Goal: Information Seeking & Learning: Learn about a topic

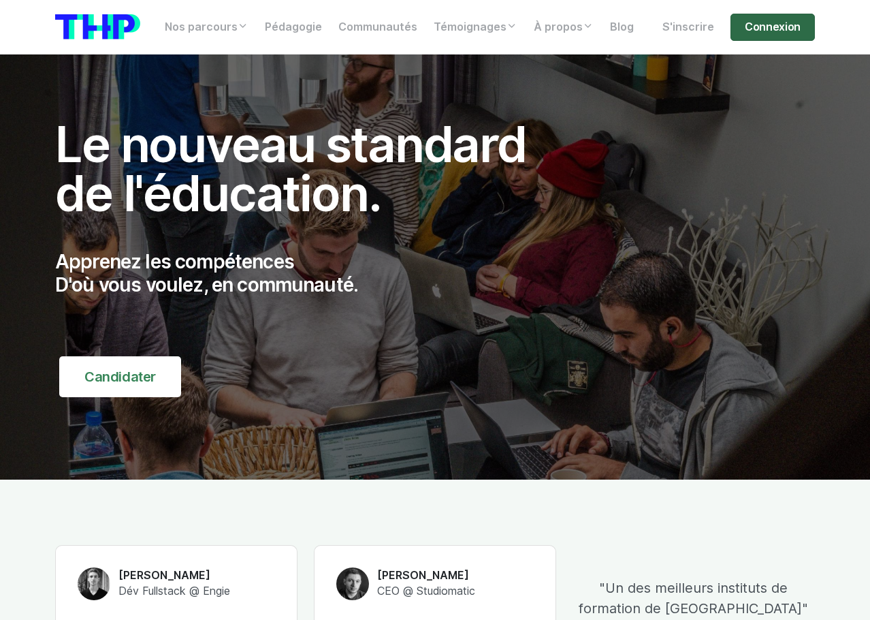
click at [782, 33] on link "Connexion" at bounding box center [772, 27] width 84 height 27
click at [756, 38] on link "Connexion" at bounding box center [772, 27] width 84 height 27
drag, startPoint x: 651, startPoint y: 49, endPoint x: 720, endPoint y: 44, distance: 69.7
click at [651, 49] on nav "Nos parcours Tous nos parcours index Découvrez votre futur arbre de compétences…" at bounding box center [435, 27] width 870 height 54
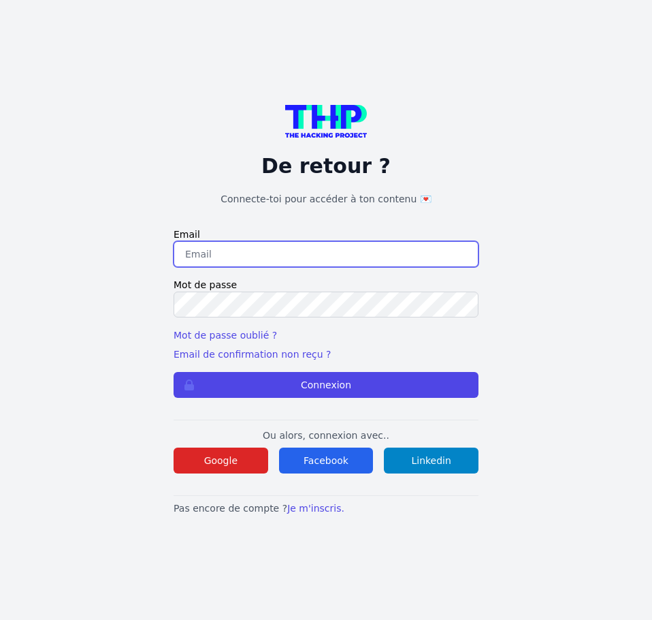
click at [223, 260] on input "email" at bounding box center [326, 254] width 305 height 26
type input "[PERSON_NAME][EMAIL_ADDRESS][DOMAIN_NAME]"
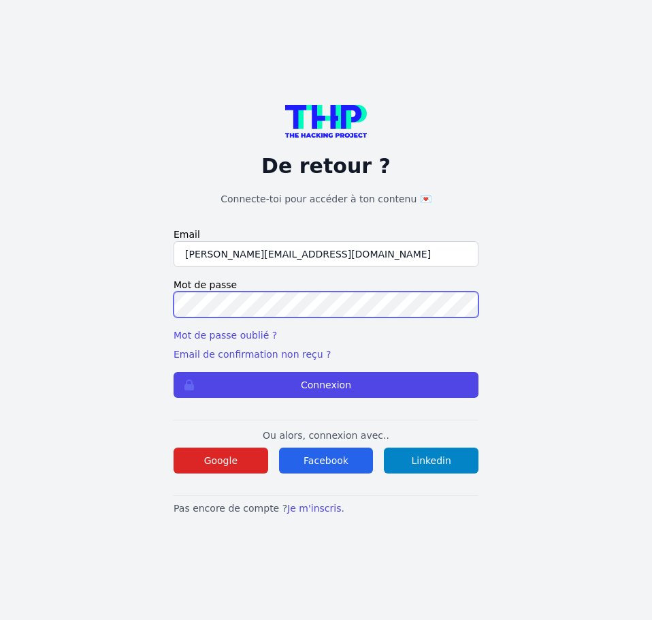
click at [174, 372] on button "Connexion" at bounding box center [326, 385] width 305 height 26
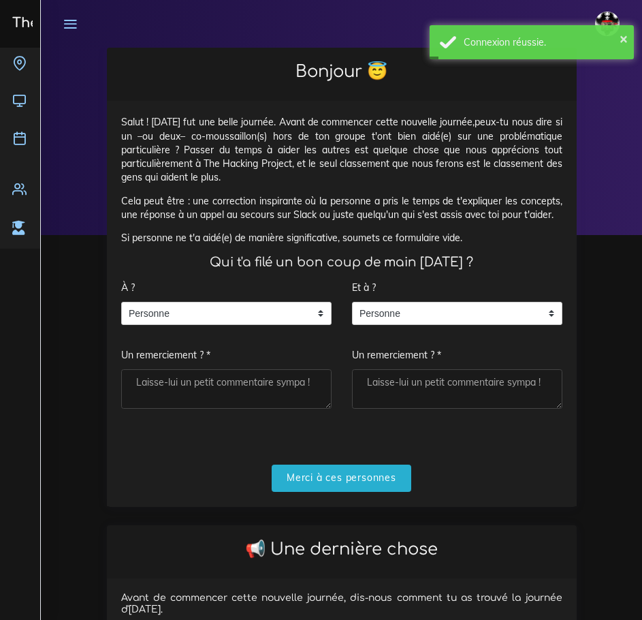
click at [261, 306] on span "Personne" at bounding box center [216, 313] width 189 height 22
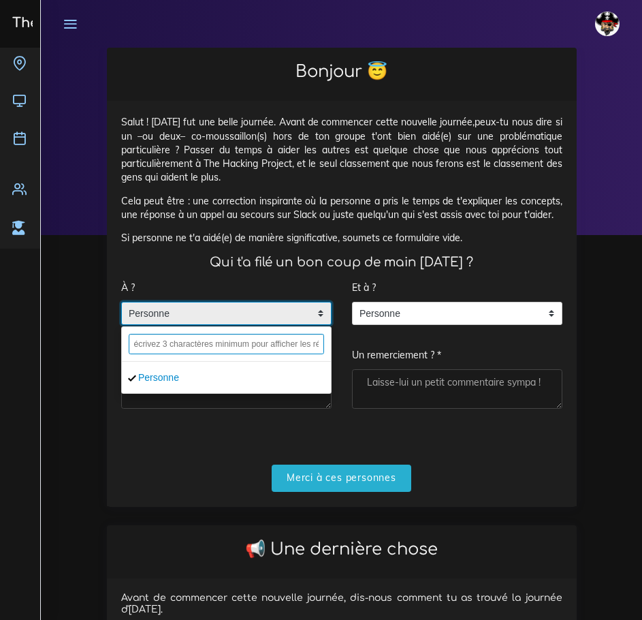
click at [238, 337] on input "text" at bounding box center [226, 344] width 195 height 20
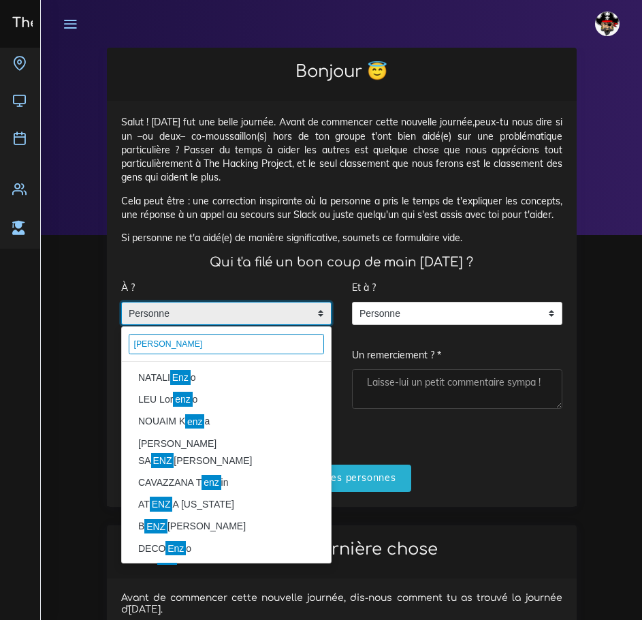
type input "enzo"
click at [199, 381] on li "NATALI Enz o" at bounding box center [226, 378] width 209 height 22
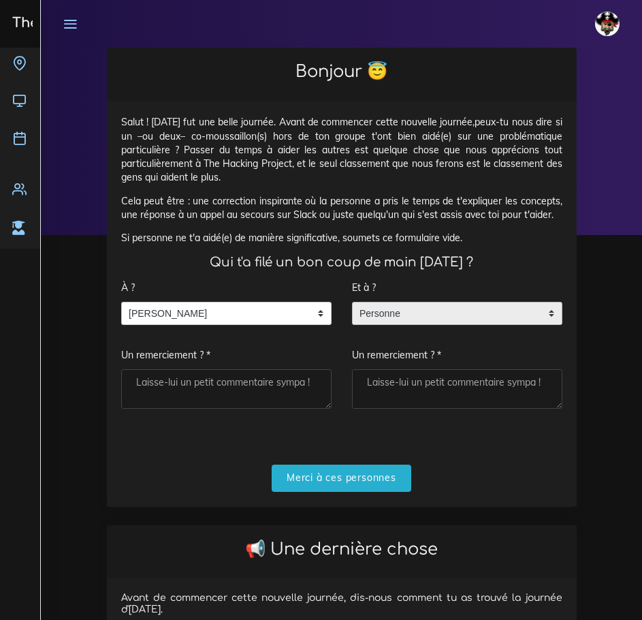
click at [425, 323] on span "Personne" at bounding box center [447, 313] width 189 height 22
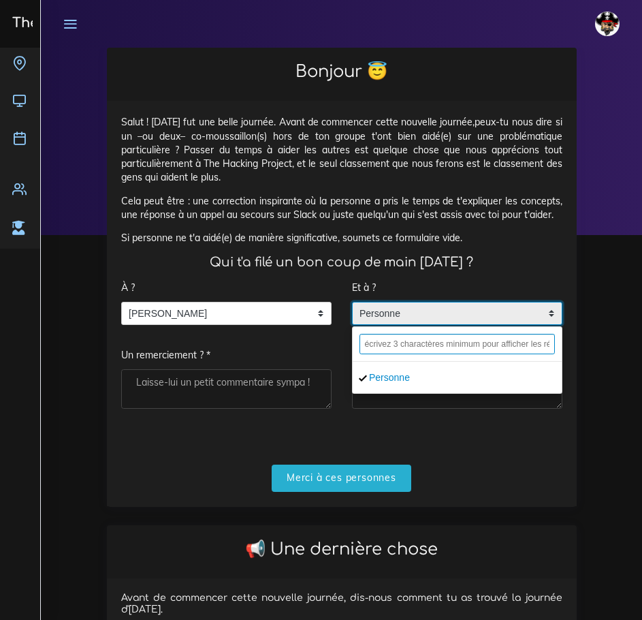
click at [423, 339] on input "text" at bounding box center [456, 344] width 195 height 20
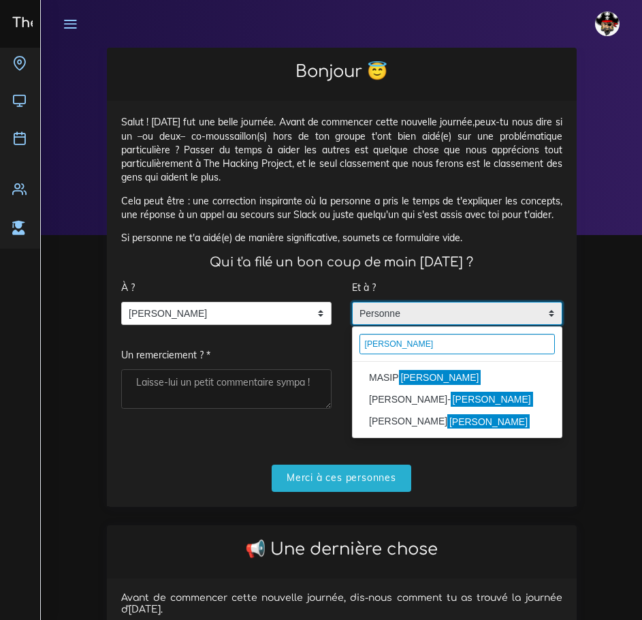
type input "pablo"
click at [415, 374] on mark "Pablo" at bounding box center [440, 377] width 82 height 15
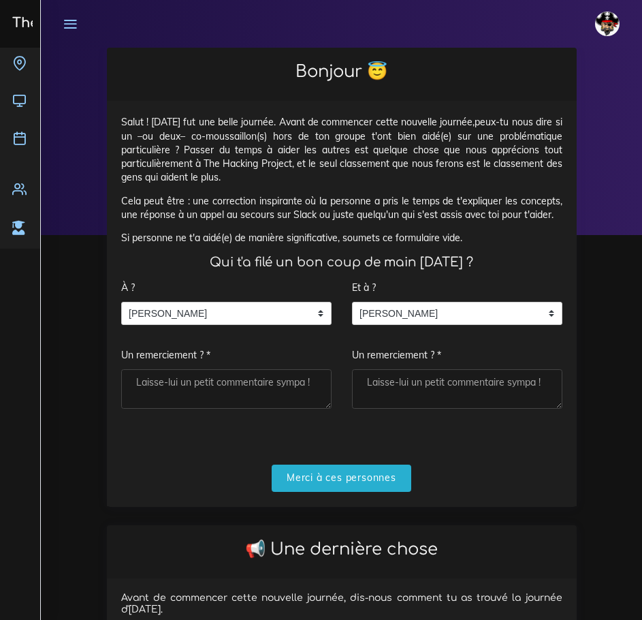
click at [277, 393] on textarea "Un remerciement ? *" at bounding box center [226, 388] width 210 height 39
type textarea "Le boss"
click at [376, 385] on textarea "Un remerciement ? *" at bounding box center [457, 388] width 210 height 39
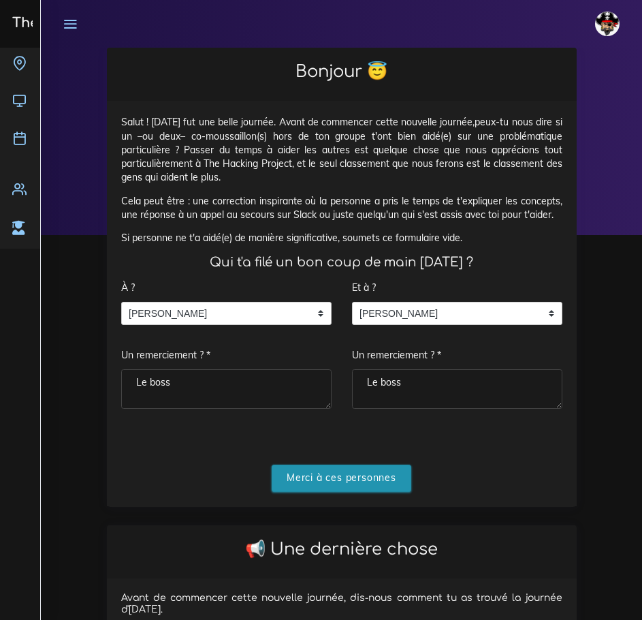
type textarea "Le boss"
click at [370, 480] on input "Merci à ces personnes" at bounding box center [342, 478] width 140 height 28
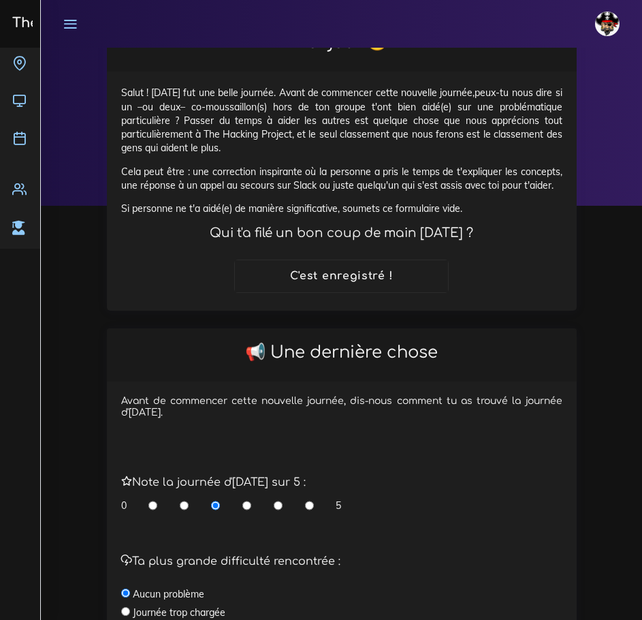
scroll to position [68, 0]
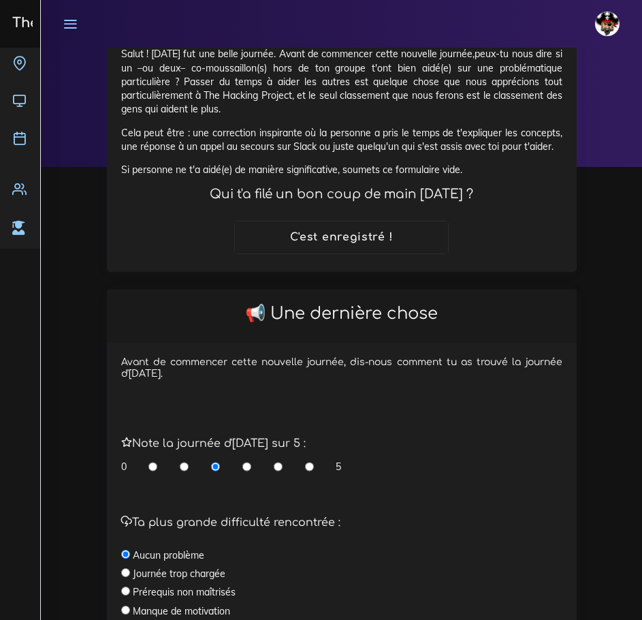
click at [275, 470] on input "radio" at bounding box center [278, 467] width 9 height 14
radio input "true"
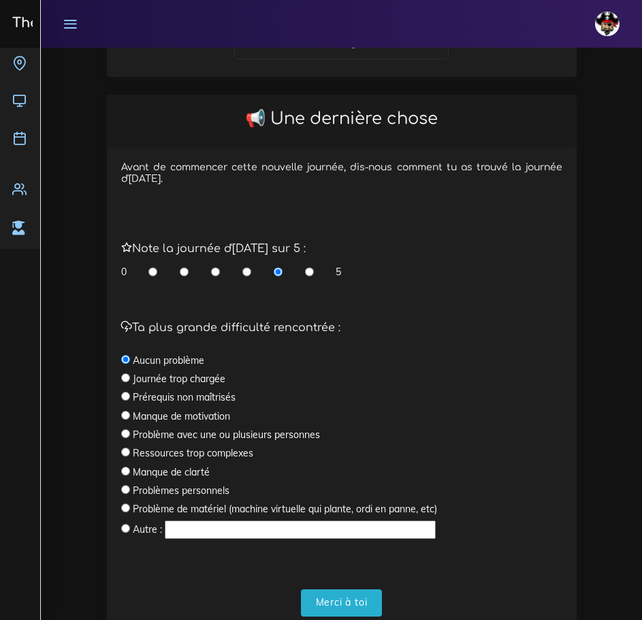
scroll to position [313, 0]
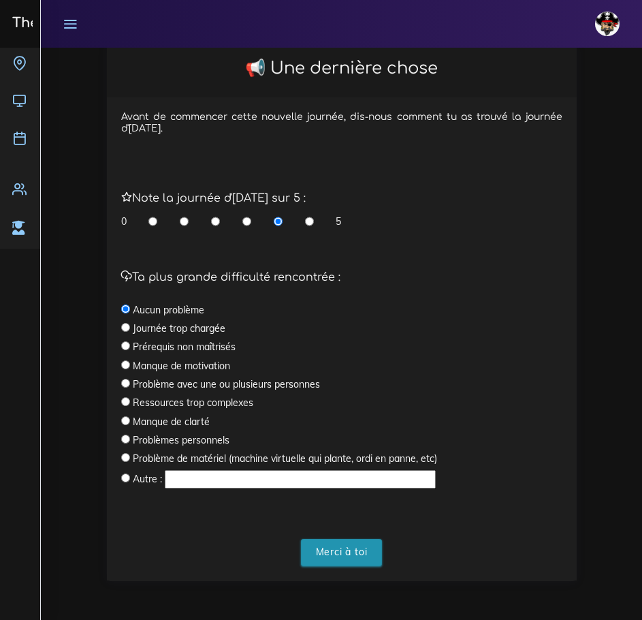
click at [348, 543] on input "Merci à toi" at bounding box center [342, 553] width 82 height 28
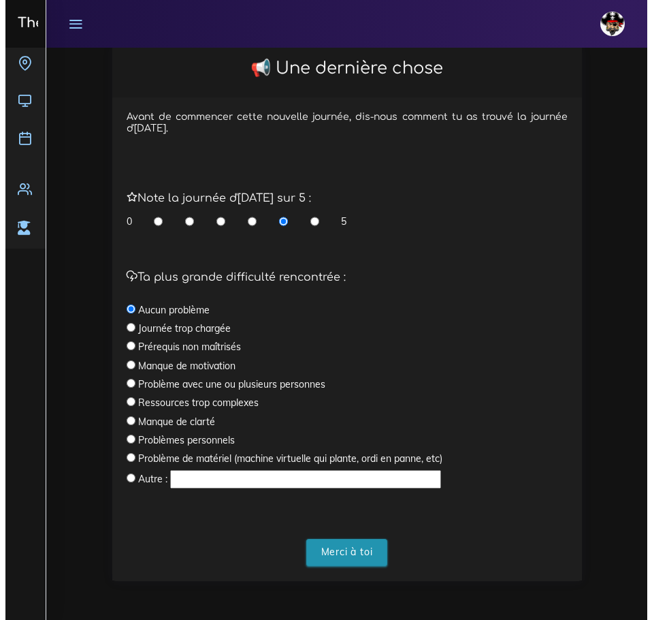
scroll to position [0, 0]
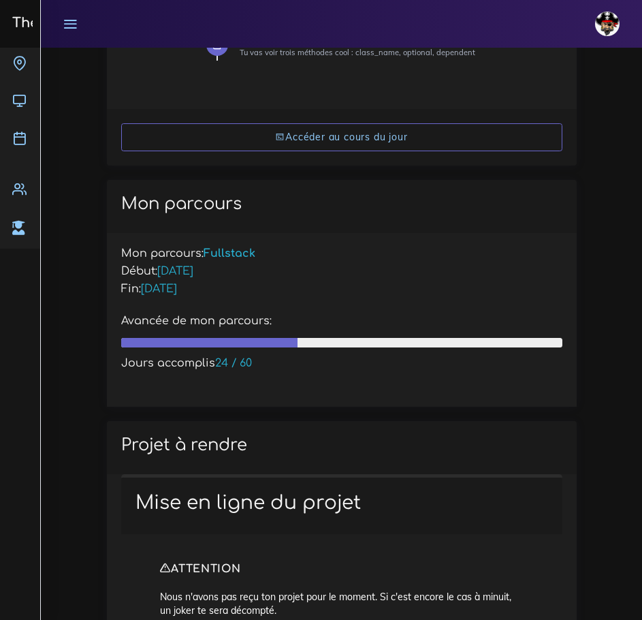
scroll to position [340, 0]
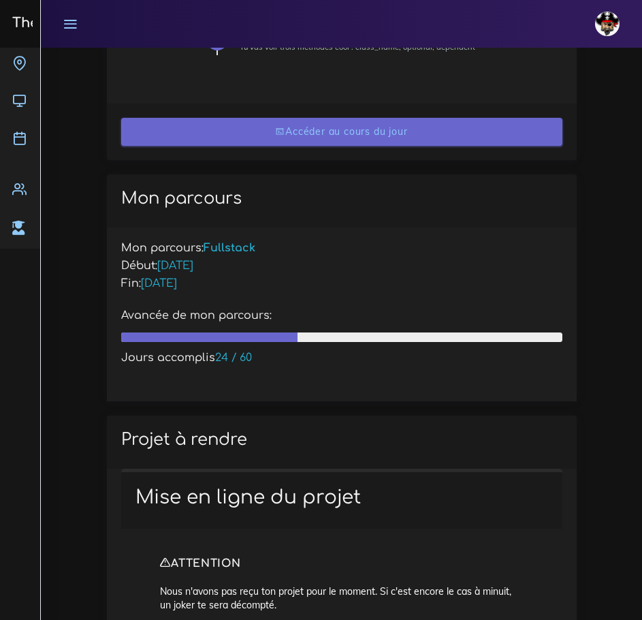
click at [401, 126] on link "Accéder au cours du jour" at bounding box center [341, 132] width 441 height 28
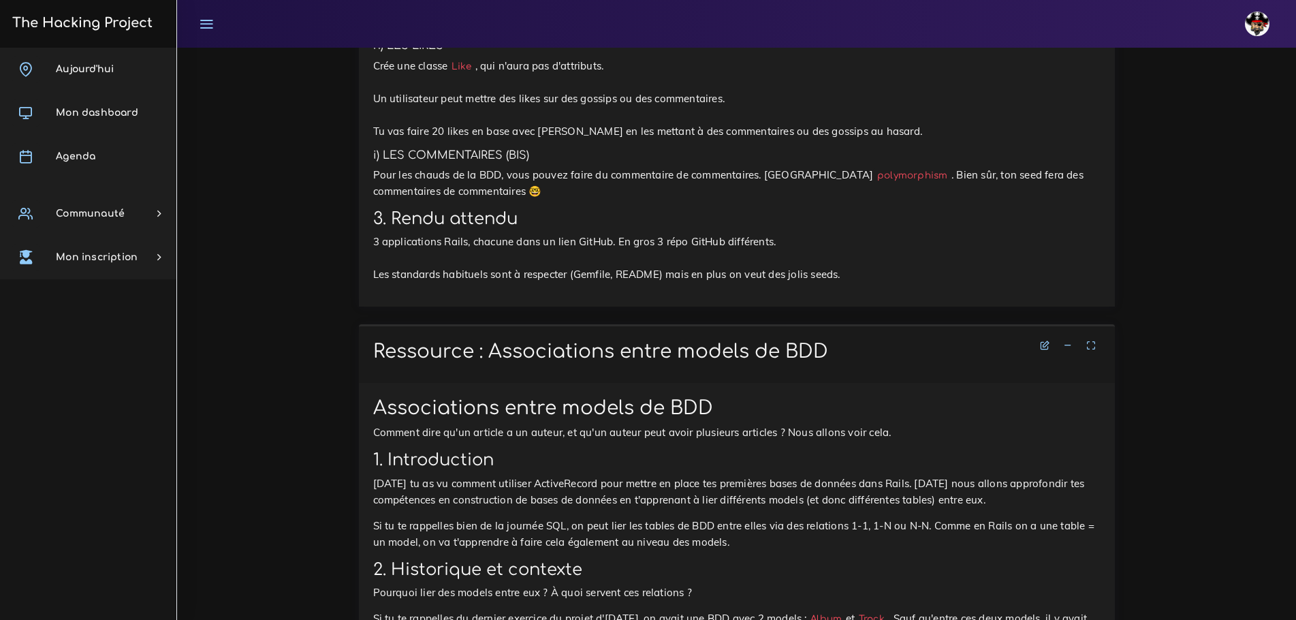
scroll to position [3540, 0]
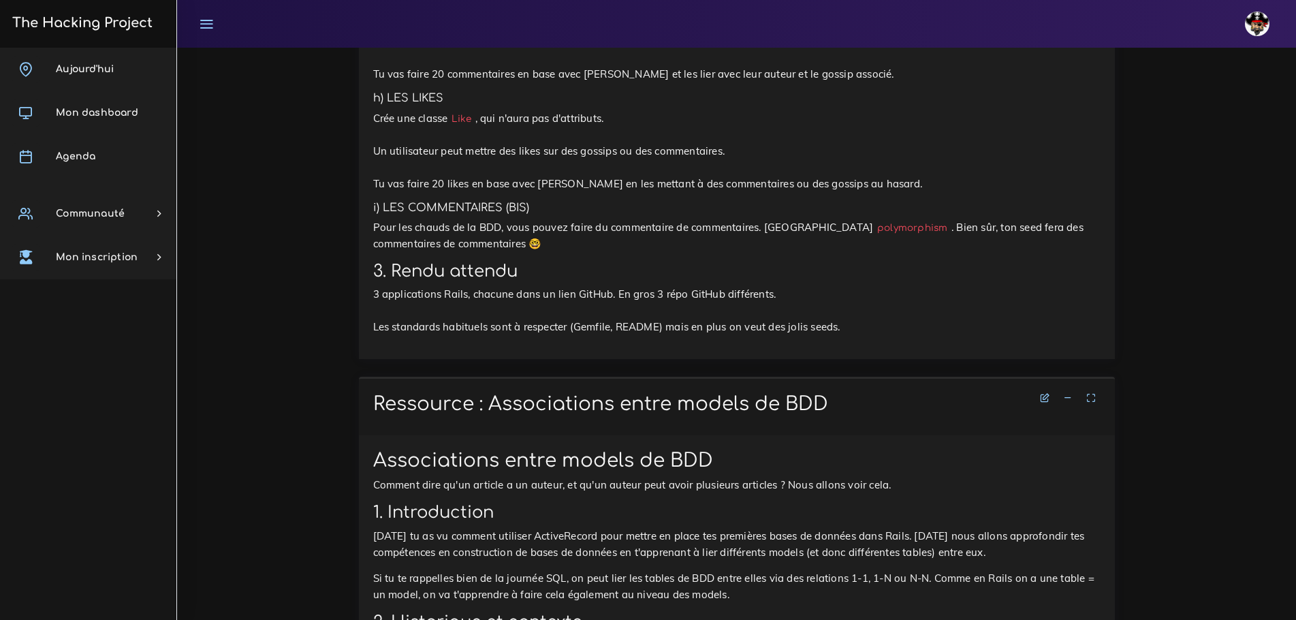
click at [199, 20] on icon at bounding box center [206, 23] width 15 height 15
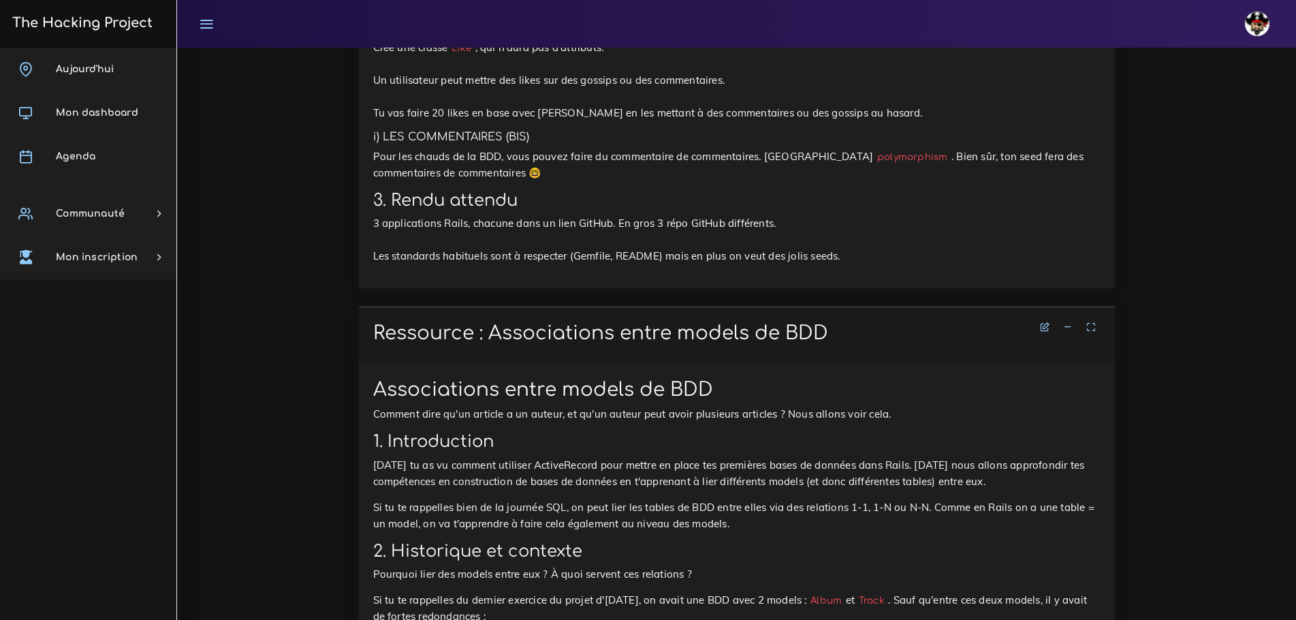
scroll to position [3615, 0]
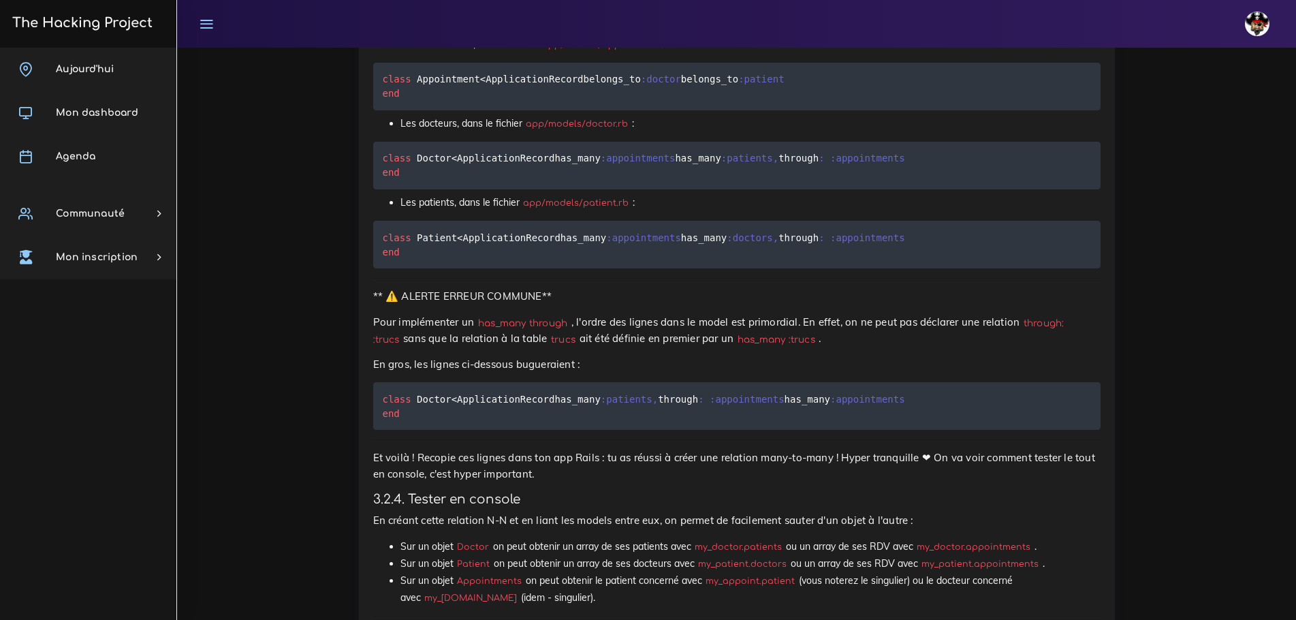
scroll to position [9674, 0]
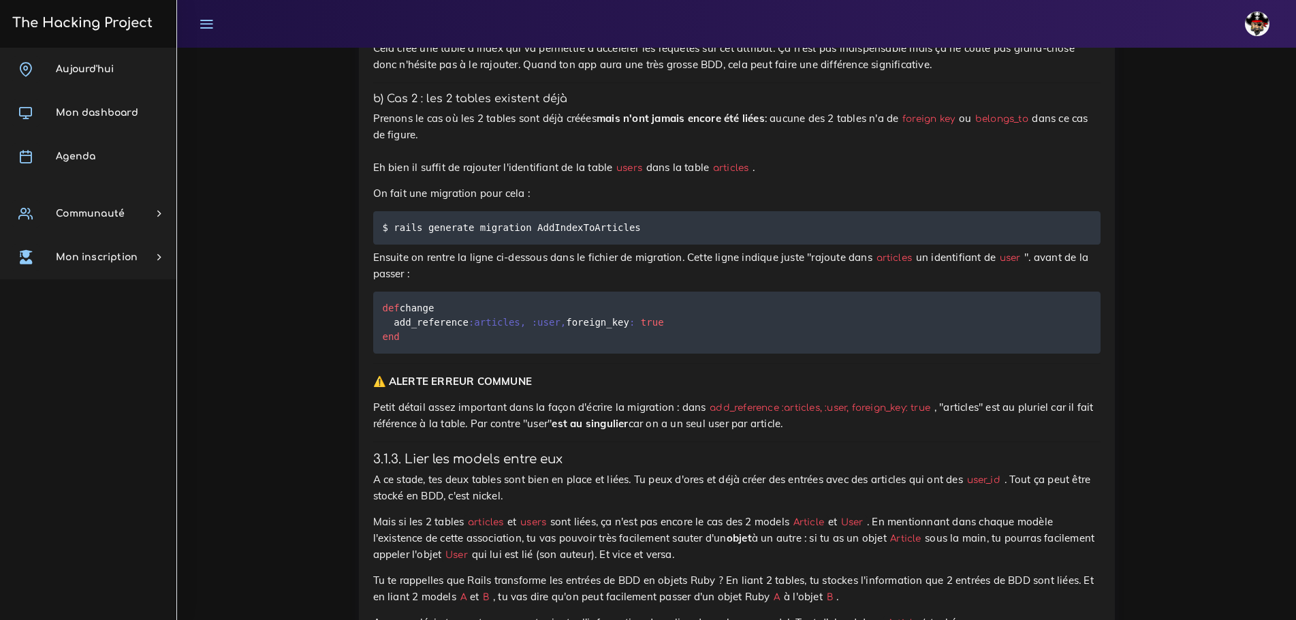
scroll to position [6202, 0]
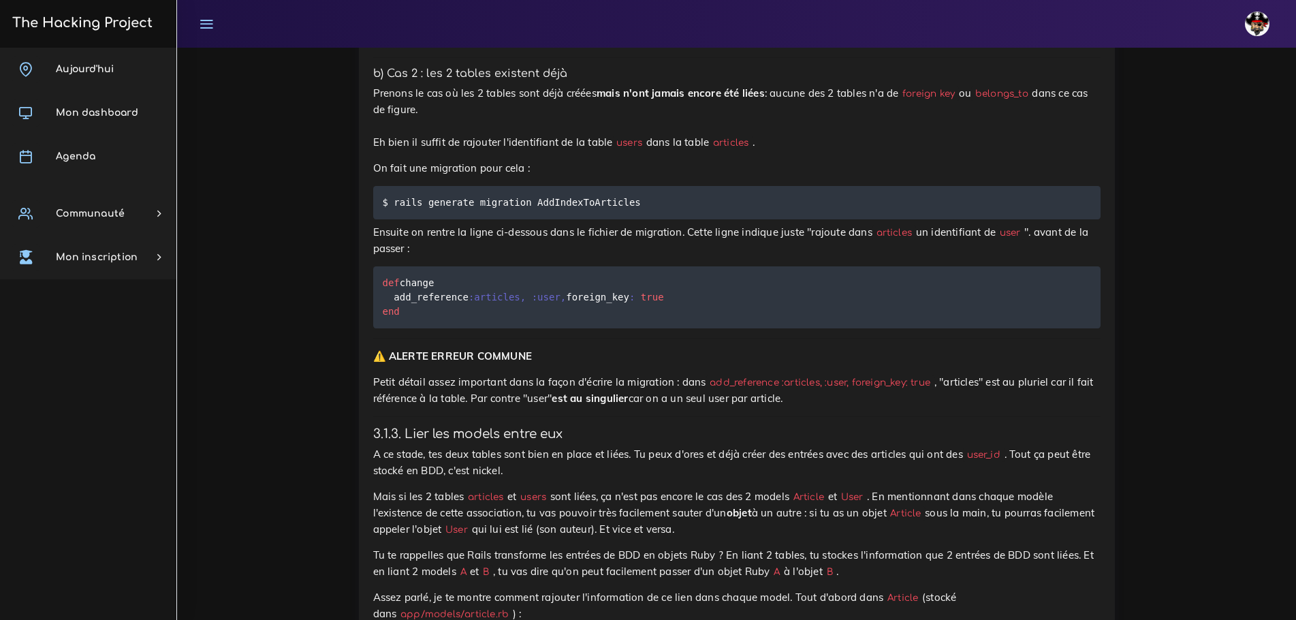
drag, startPoint x: 385, startPoint y: 332, endPoint x: 575, endPoint y: 331, distance: 190.6
drag, startPoint x: 388, startPoint y: 331, endPoint x: 521, endPoint y: 332, distance: 132.8
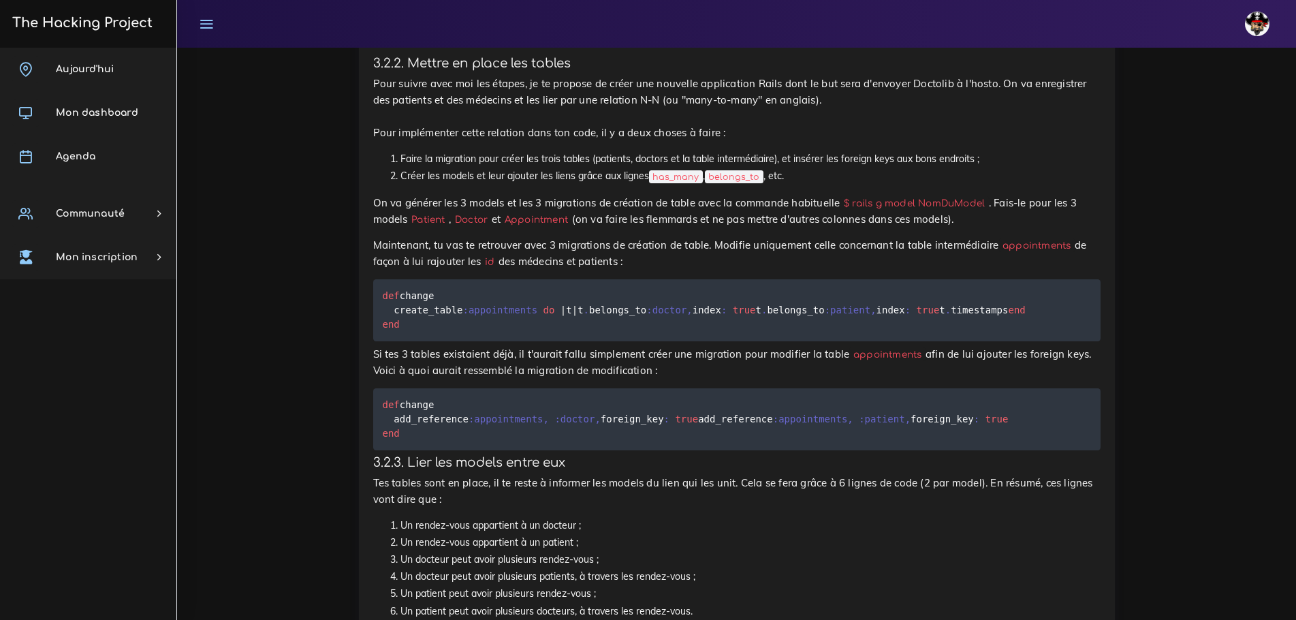
scroll to position [8993, 0]
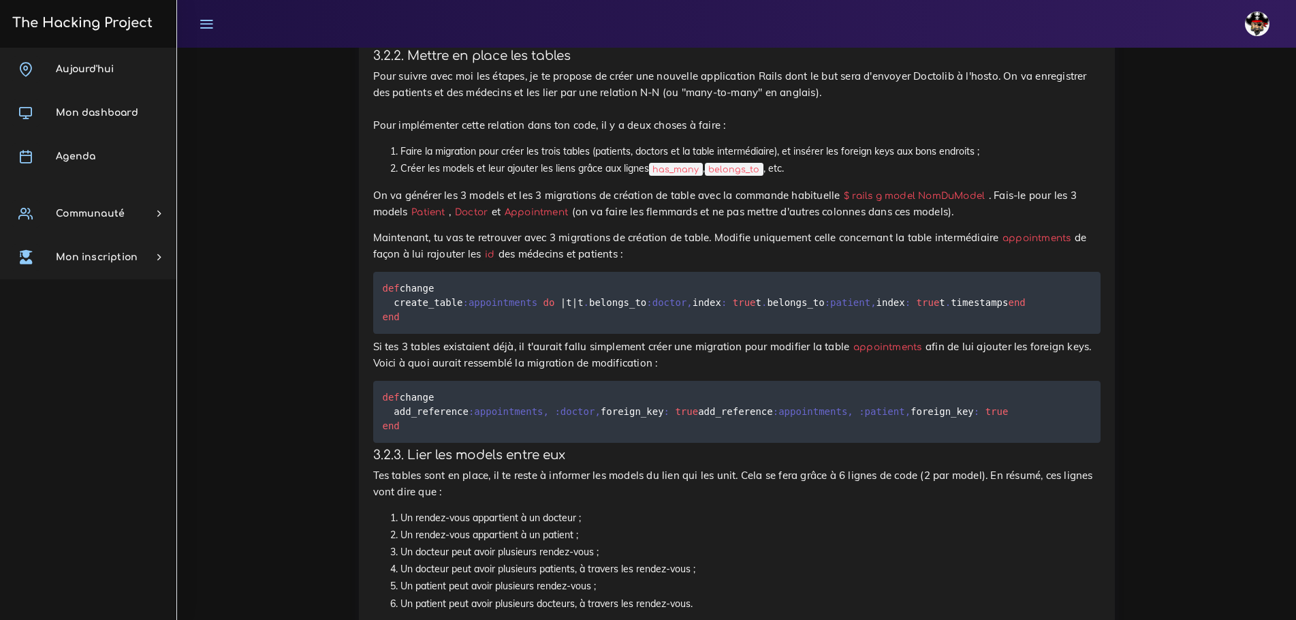
drag, startPoint x: 522, startPoint y: 391, endPoint x: 396, endPoint y: 391, distance: 126.6
click at [396, 334] on pre "def change create_table :appointments do | t | t . belongs_to :doctor , index :…" at bounding box center [736, 303] width 727 height 62
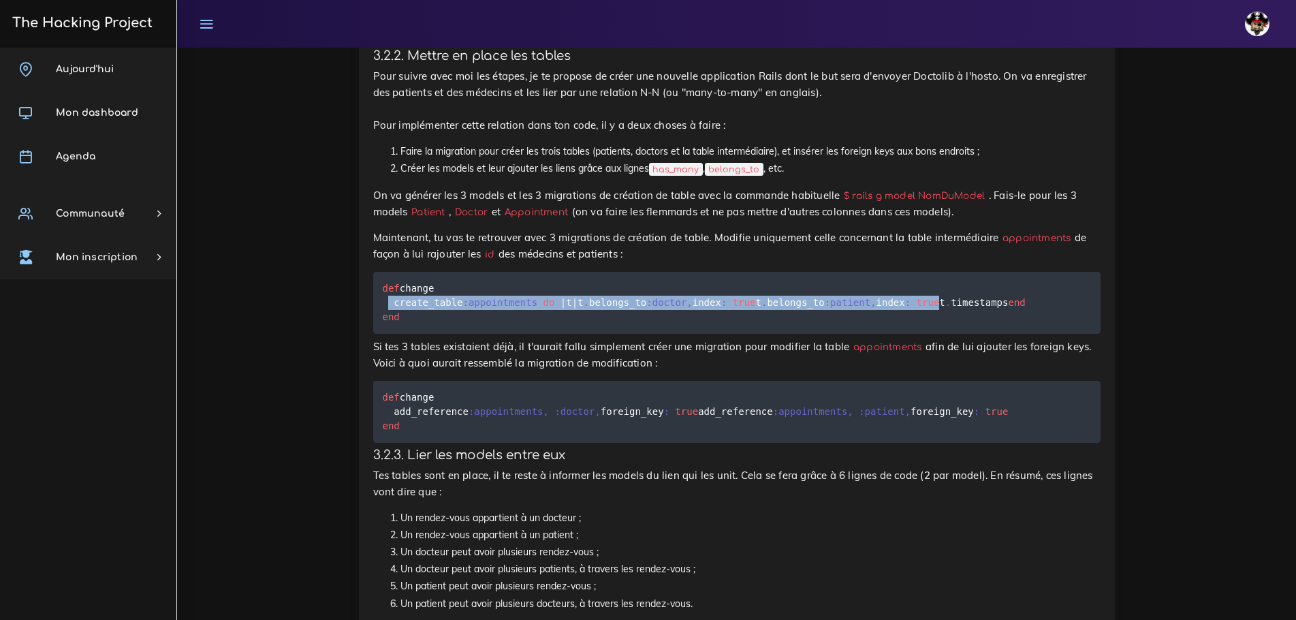
drag, startPoint x: 677, startPoint y: 372, endPoint x: 223, endPoint y: 349, distance: 454.0
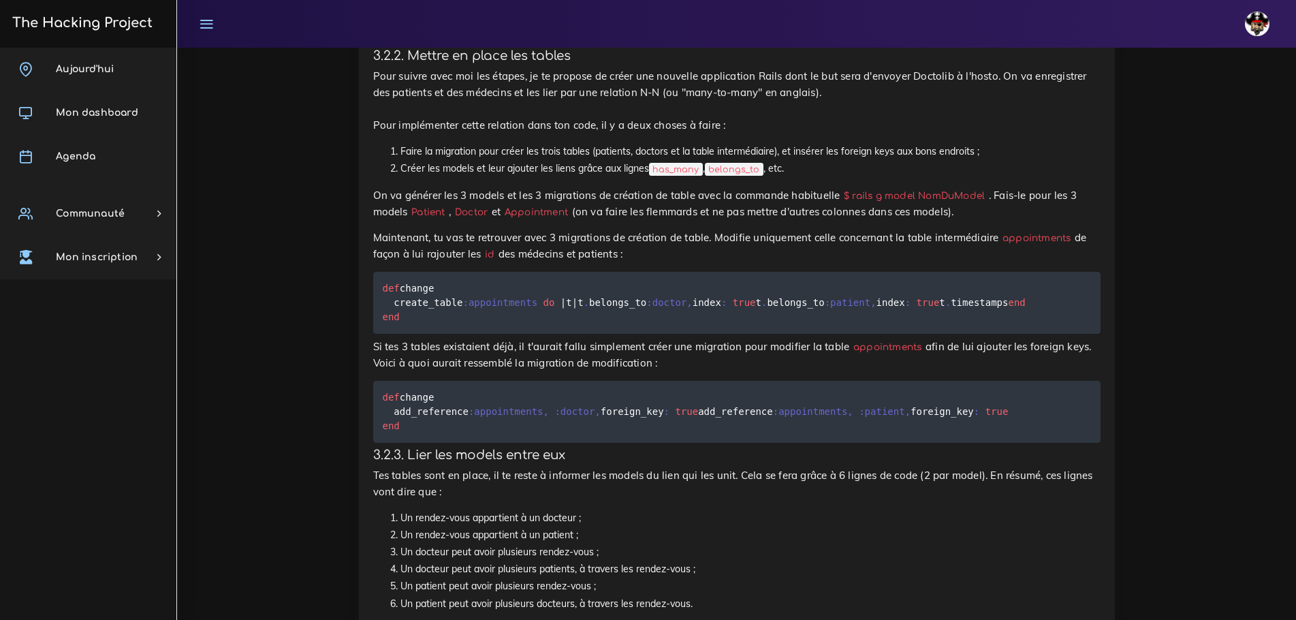
click at [641, 334] on pre "def change create_table :appointments do | t | t . belongs_to :doctor , index :…" at bounding box center [736, 303] width 727 height 62
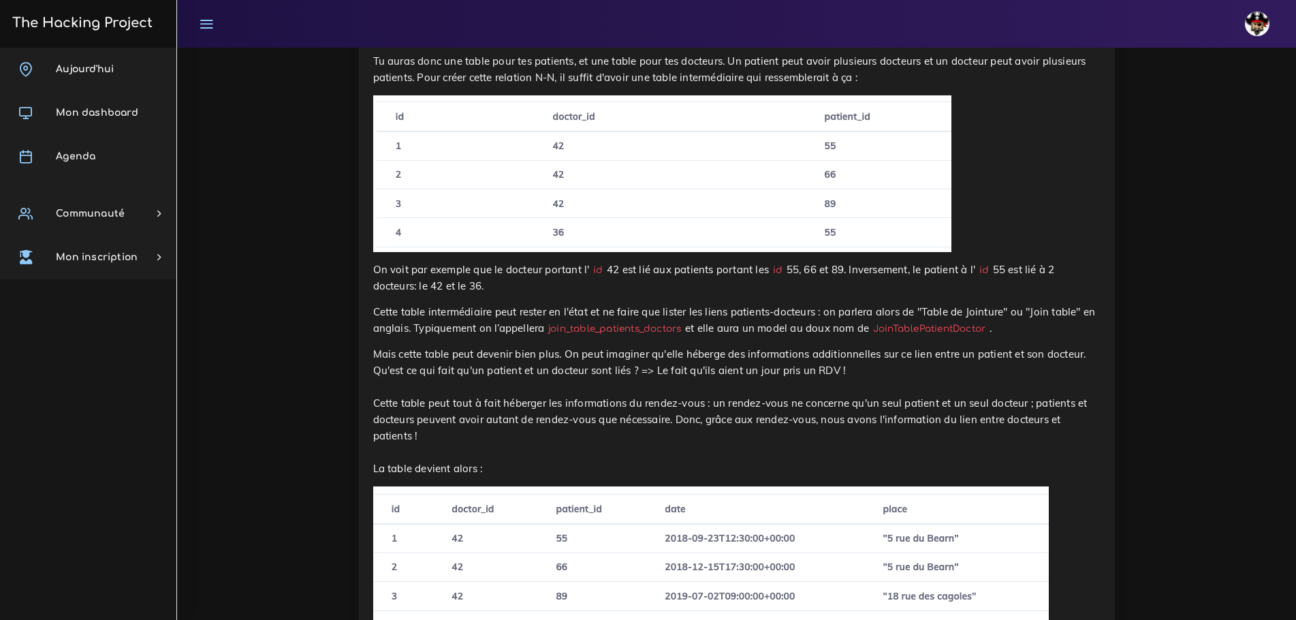
scroll to position [8248, 0]
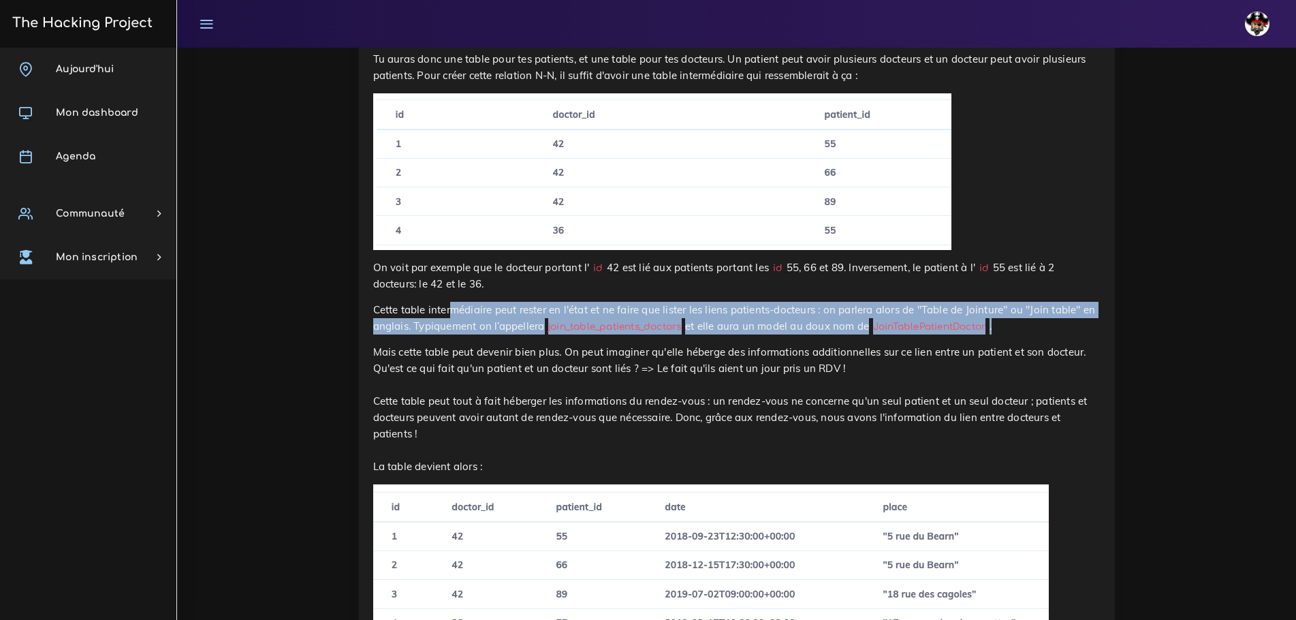
drag, startPoint x: 445, startPoint y: 421, endPoint x: 1080, endPoint y: 436, distance: 634.7
click at [641, 334] on p "Cette table intermédiaire peut rester en l'état et ne faire que lister les lien…" at bounding box center [736, 318] width 727 height 33
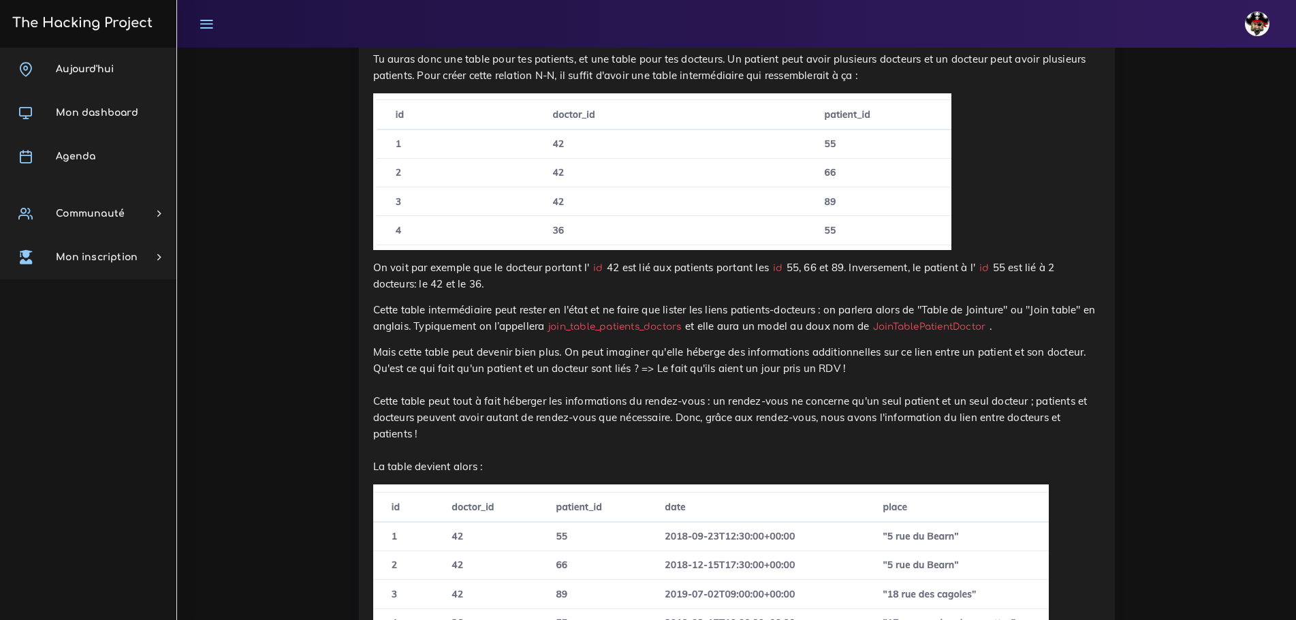
click at [641, 250] on p at bounding box center [736, 171] width 727 height 157
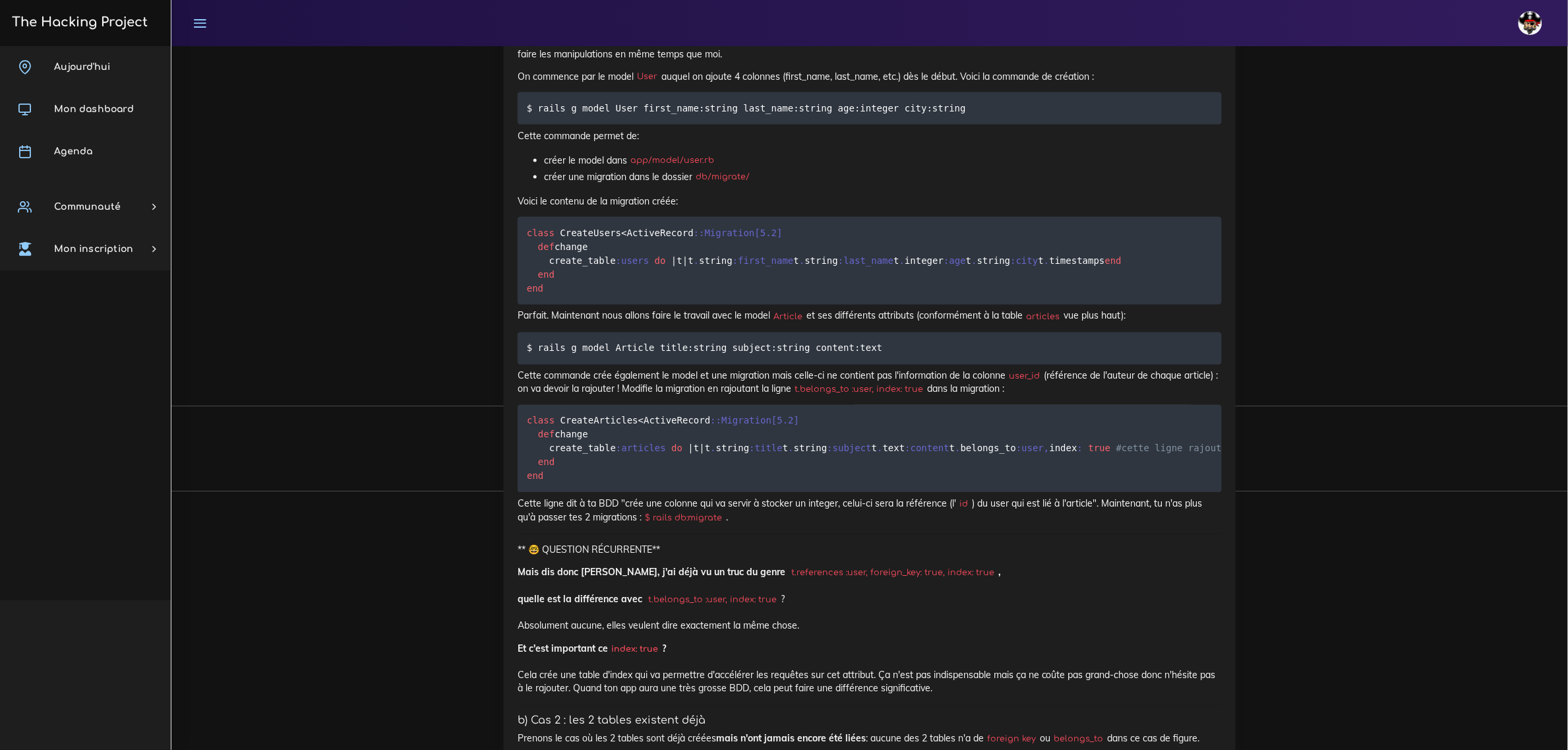
scroll to position [4957, 0]
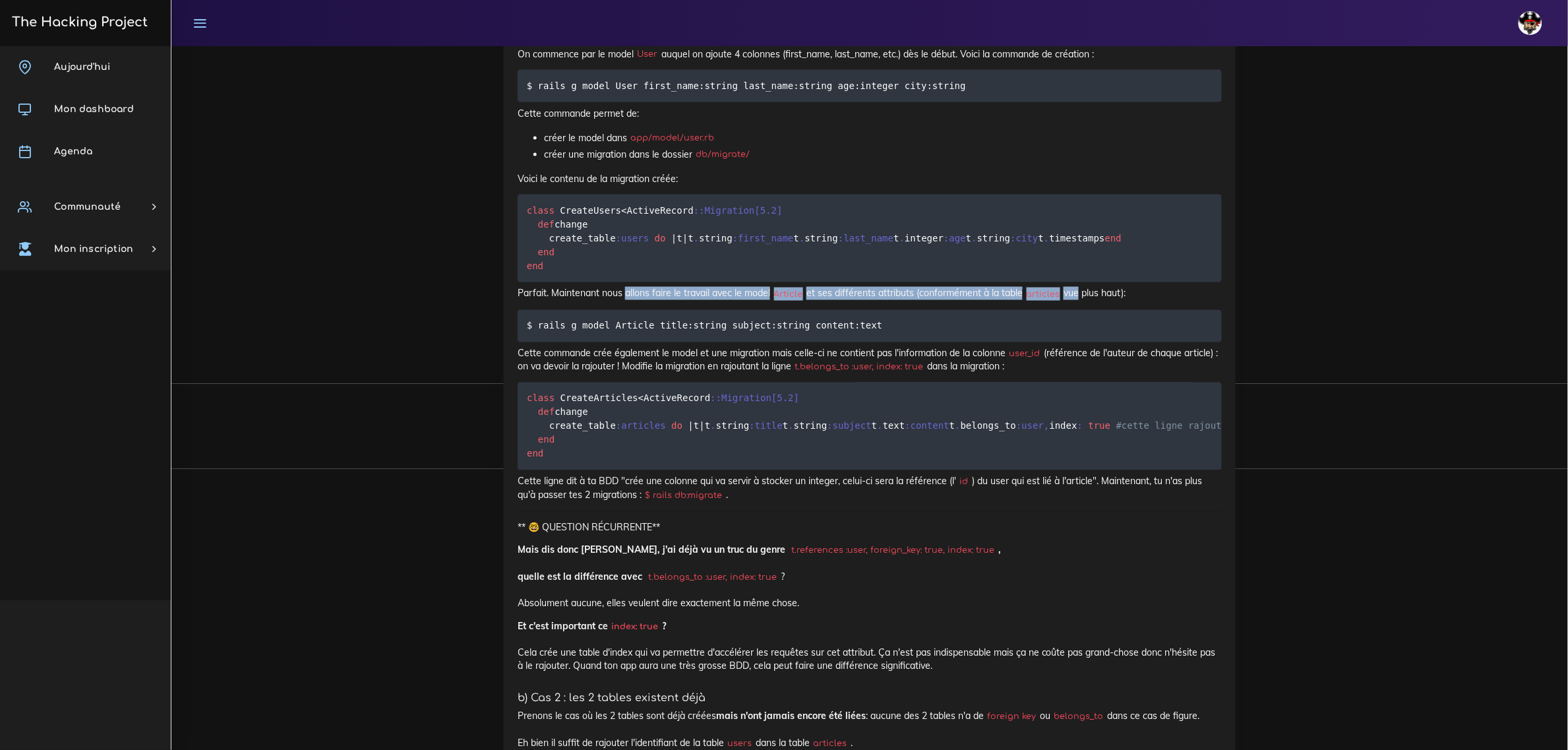
drag, startPoint x: 629, startPoint y: 403, endPoint x: 1082, endPoint y: 401, distance: 453.0
click at [621, 300] on p "Parfait. Maintenant nous allons faire le travail avec le model Article et ses d…" at bounding box center [869, 294] width 704 height 14
click at [621, 374] on p "Cette commande crée également le model et une migration mais celle-ci ne contie…" at bounding box center [869, 360] width 704 height 27
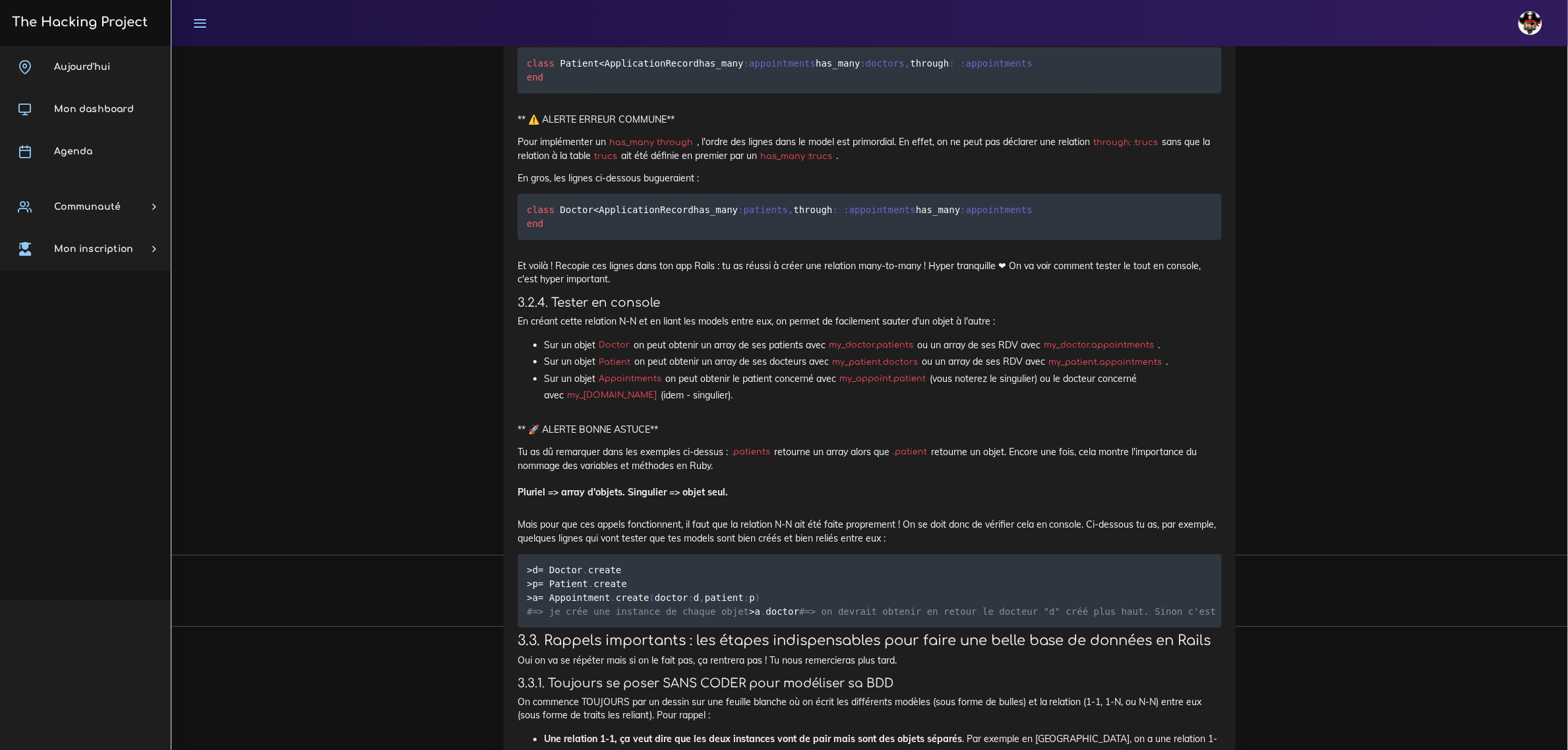
scroll to position [8751, 0]
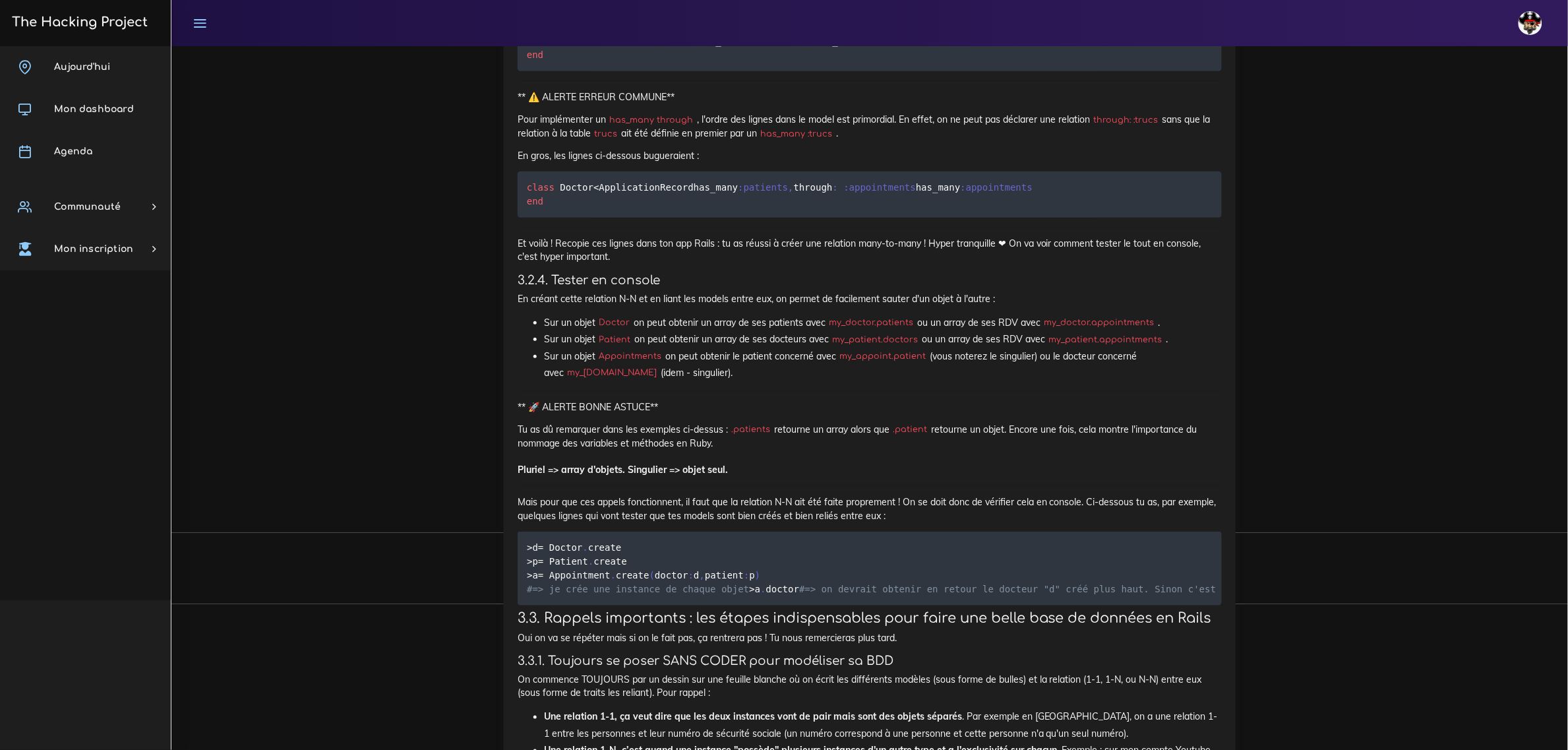
drag, startPoint x: 876, startPoint y: 498, endPoint x: 502, endPoint y: 466, distance: 375.4
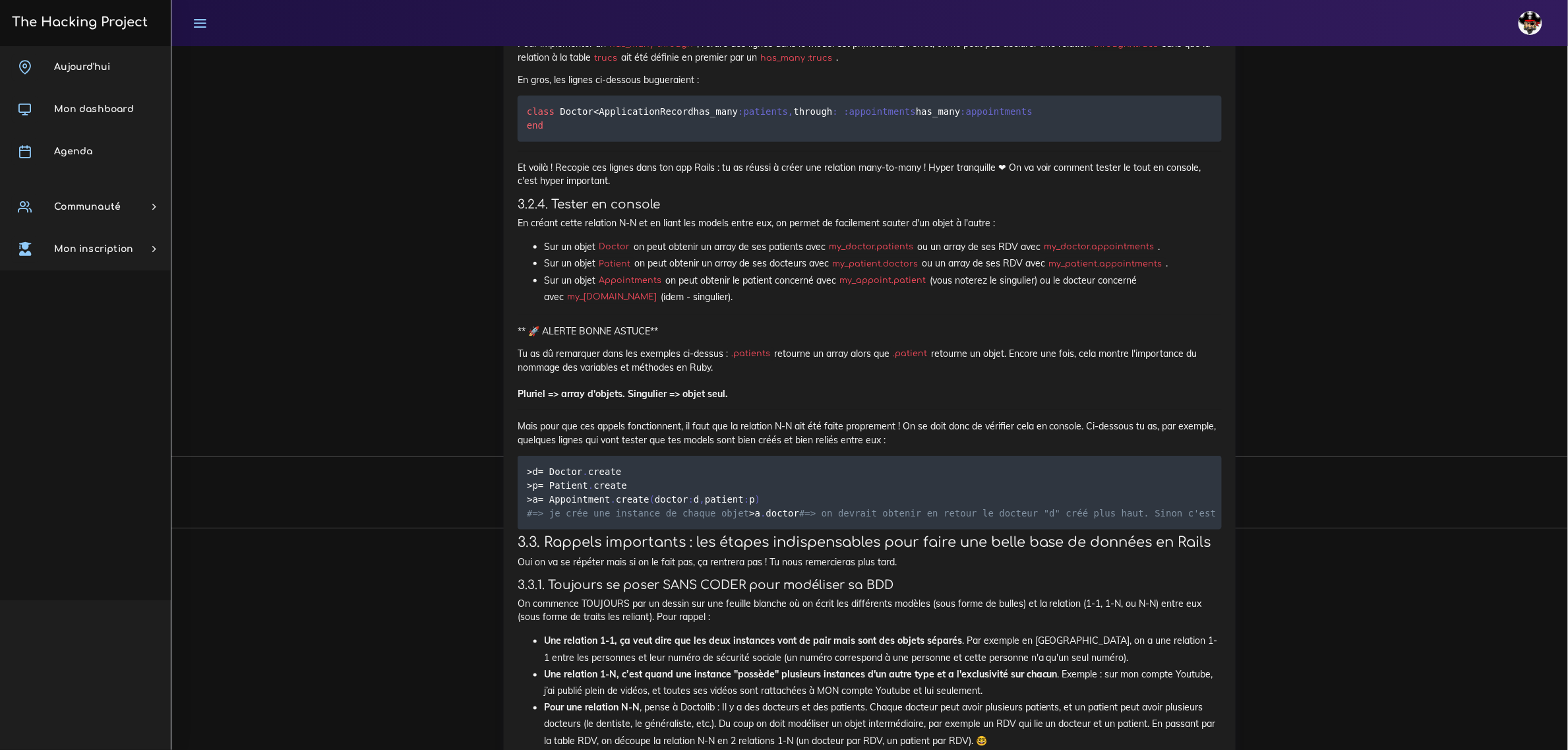
scroll to position [8833, 0]
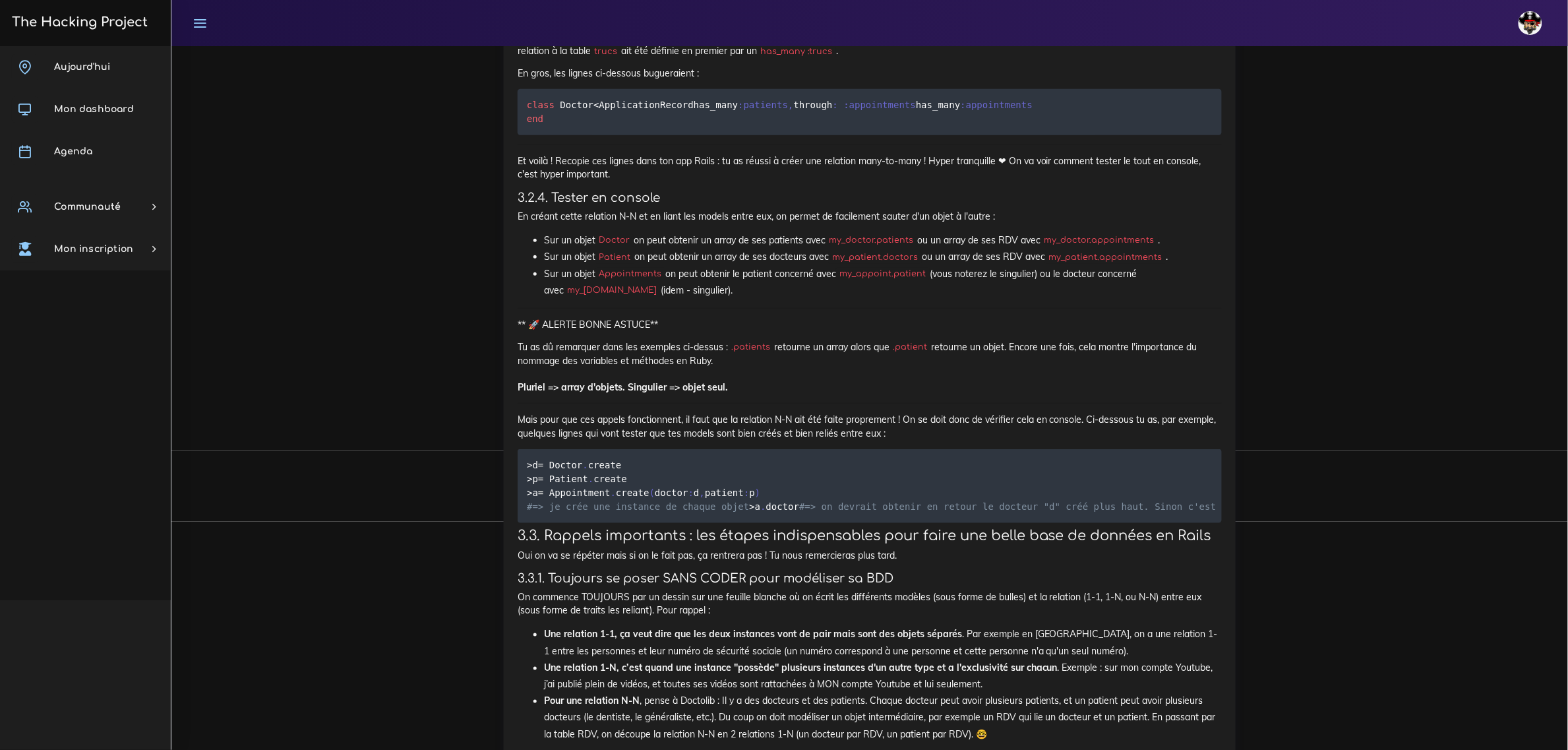
drag, startPoint x: 890, startPoint y: 415, endPoint x: 495, endPoint y: 403, distance: 395.2
drag, startPoint x: 815, startPoint y: 417, endPoint x: 826, endPoint y: 422, distance: 12.1
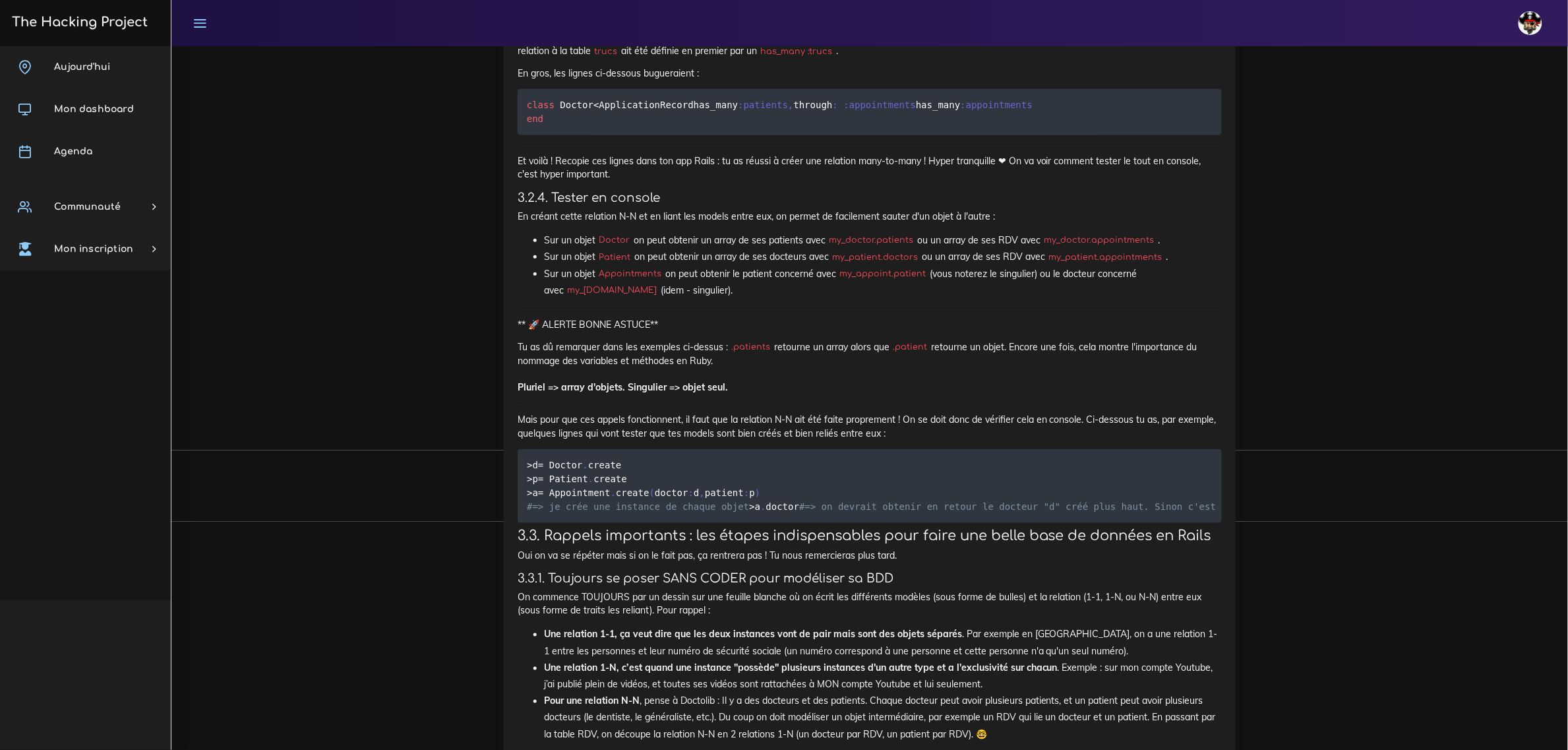
drag, startPoint x: 844, startPoint y: 416, endPoint x: 517, endPoint y: 403, distance: 327.3
copy code "add_reference :appointments , :doctor , foreign_key : true add_reference :appoi…"
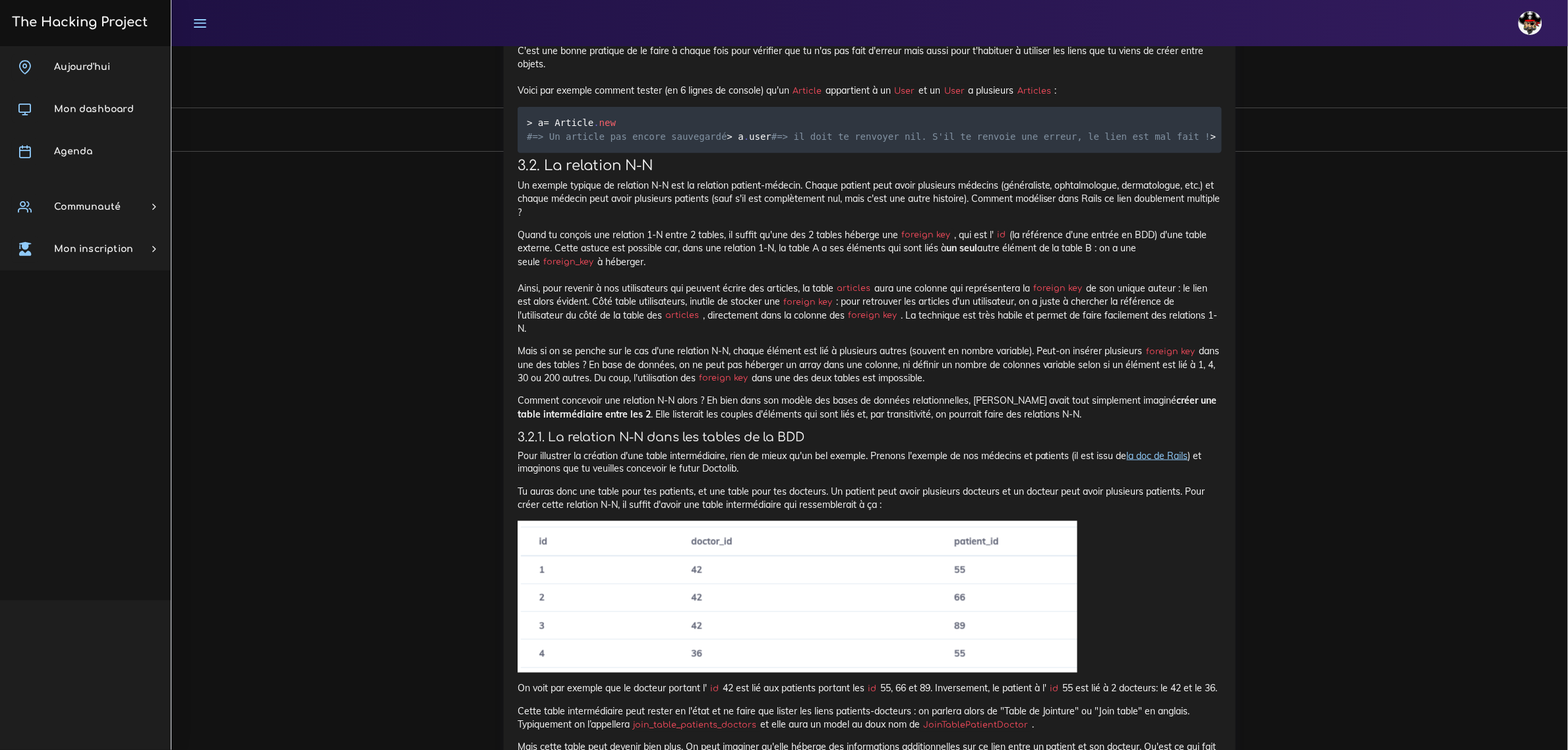
scroll to position [6854, 0]
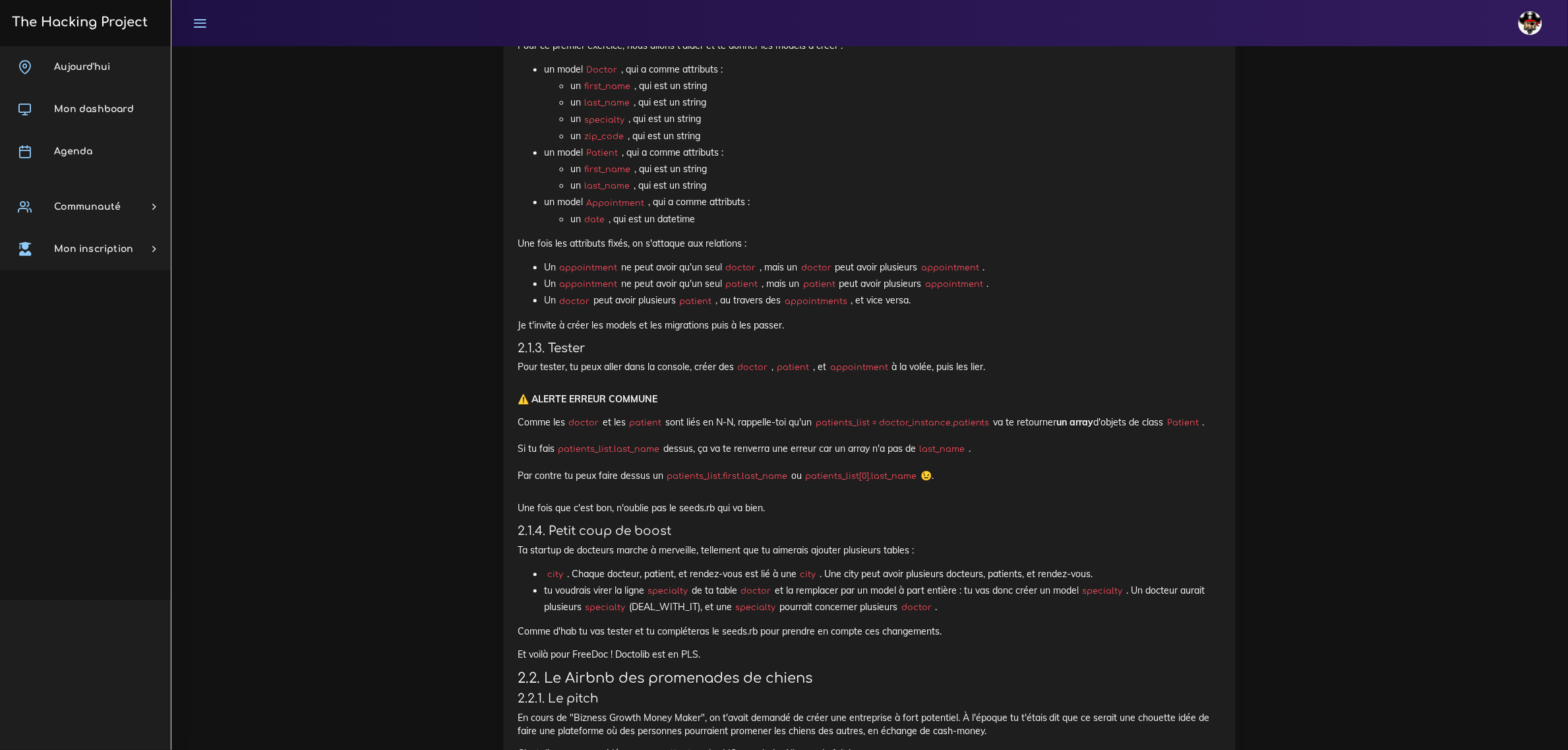
scroll to position [1081, 0]
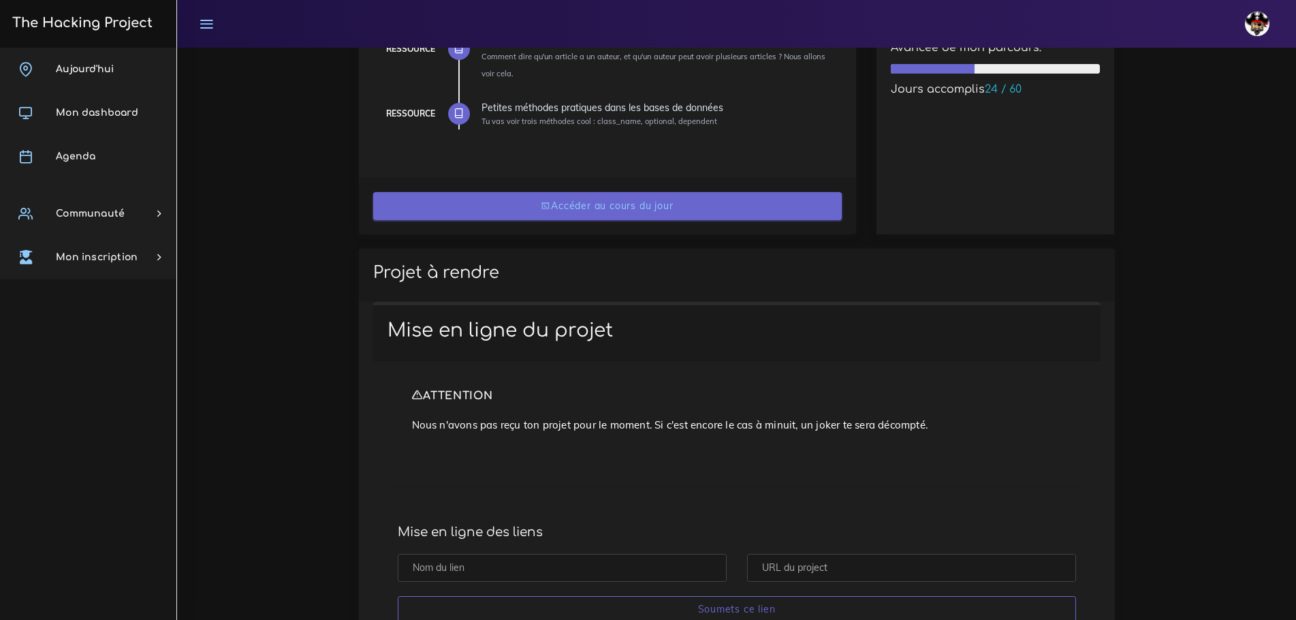
scroll to position [204, 0]
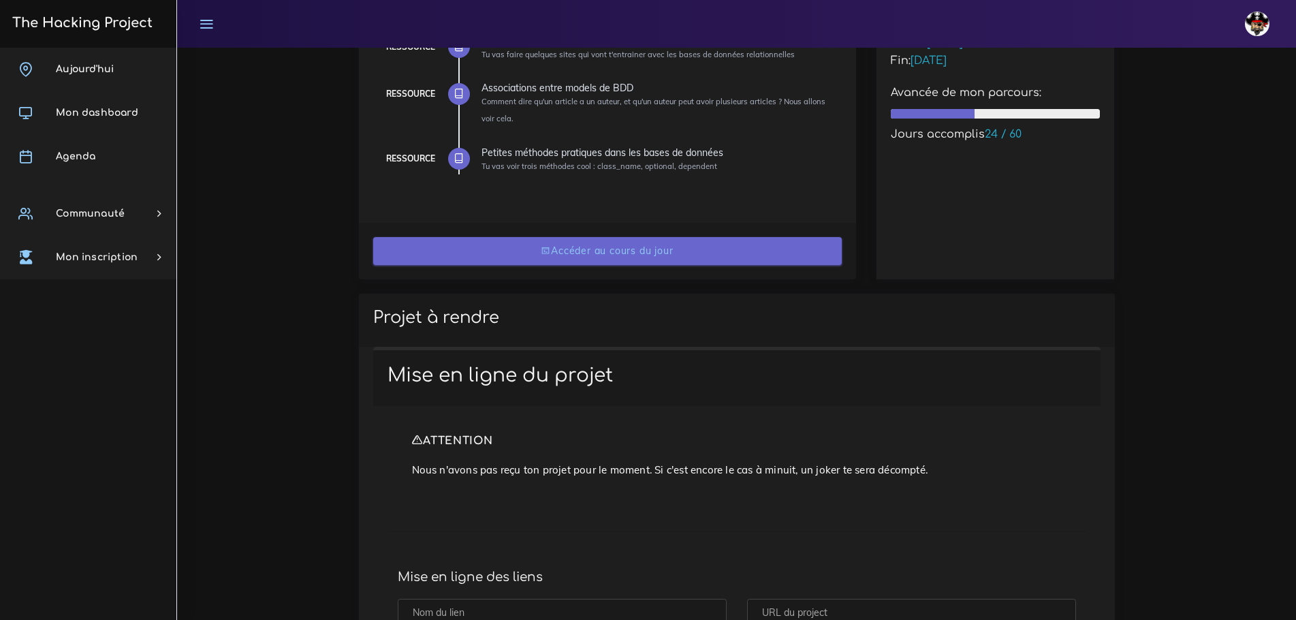
click at [602, 243] on link "Accéder au cours du jour" at bounding box center [607, 251] width 468 height 28
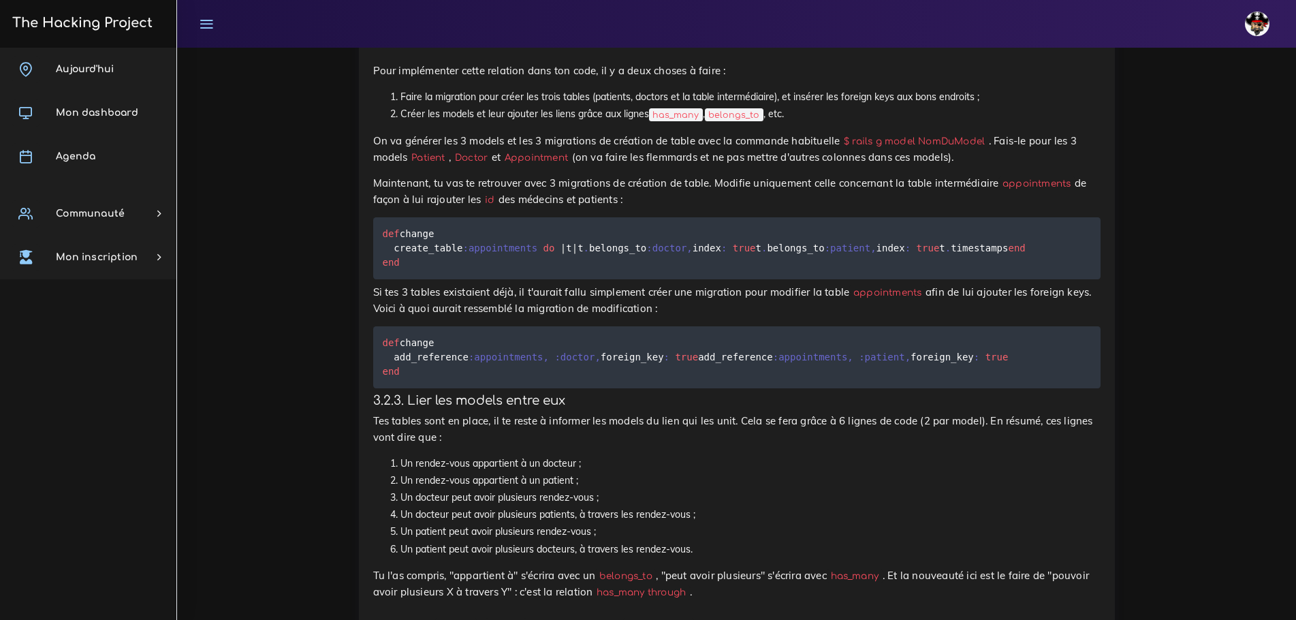
scroll to position [9064, 0]
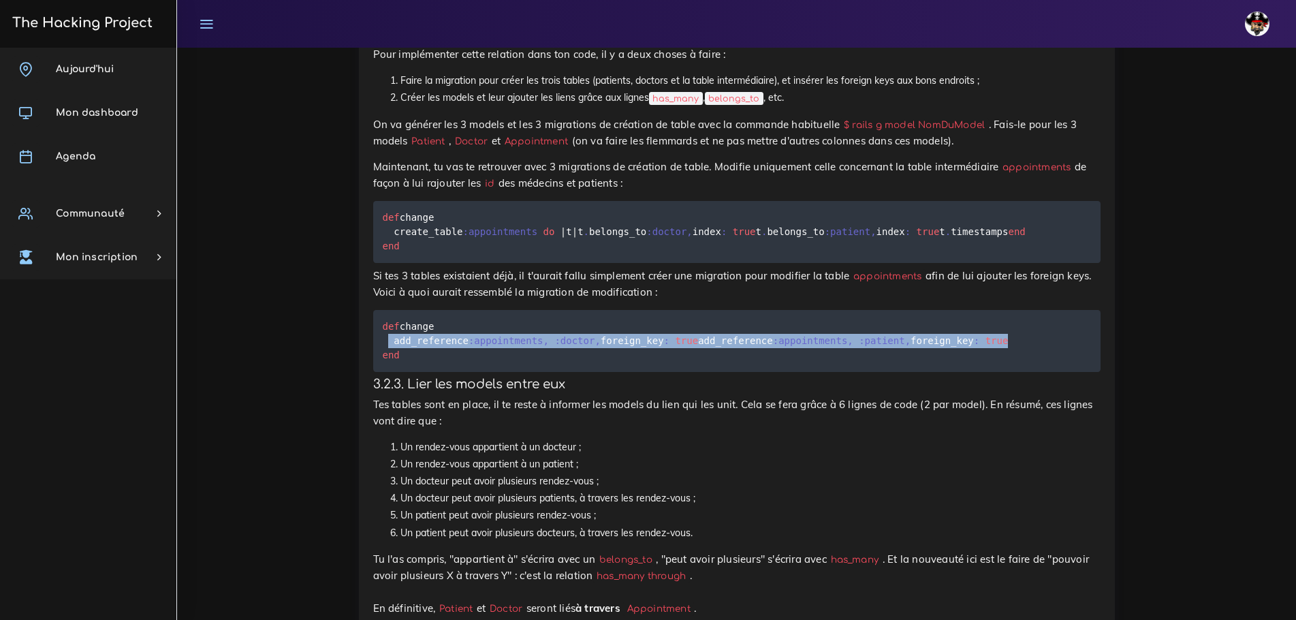
drag, startPoint x: 716, startPoint y: 453, endPoint x: 381, endPoint y: 437, distance: 335.3
click at [381, 372] on pre "def change add_reference :appointments , :doctor , foreign_key : true add_refer…" at bounding box center [736, 341] width 727 height 62
copy code "add_reference :appointments , :doctor , foreign_key : true add_reference :appoi…"
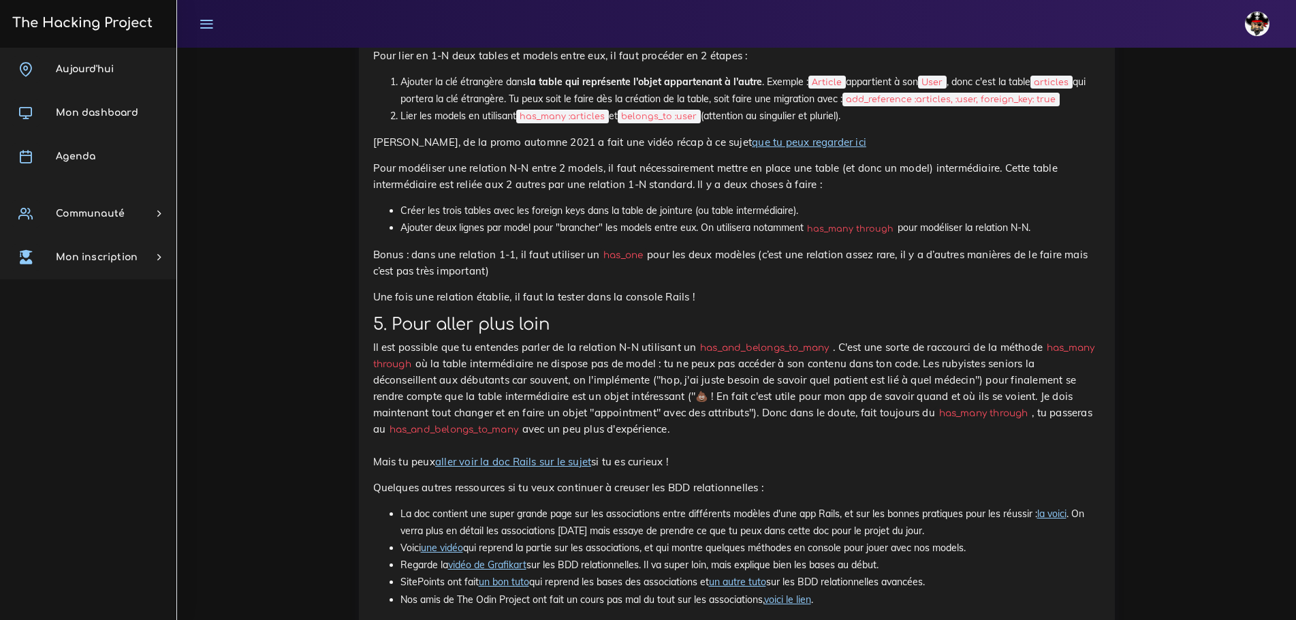
scroll to position [11787, 0]
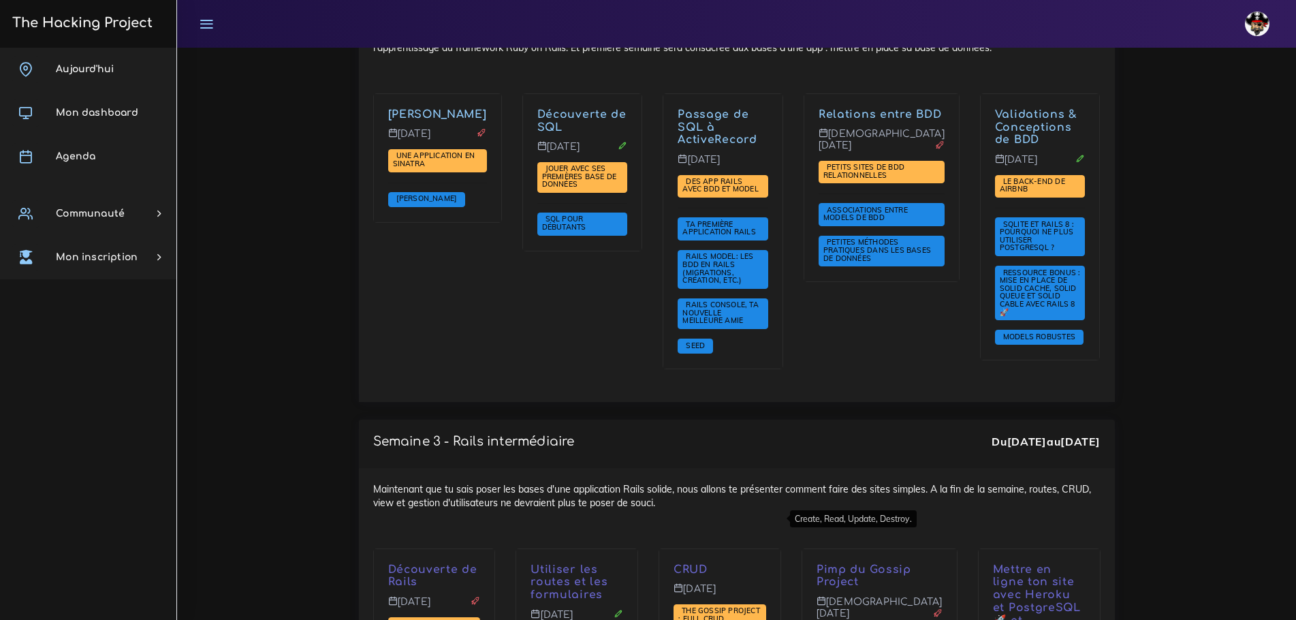
scroll to position [2247, 0]
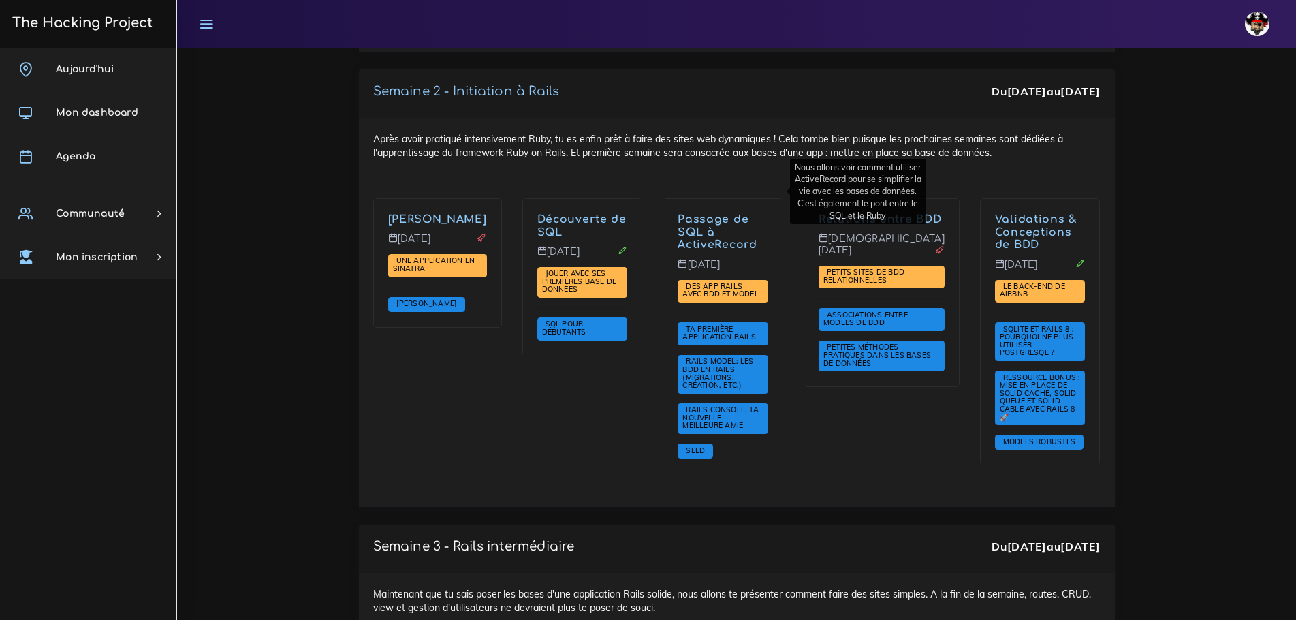
click at [733, 213] on link "Passage de SQL à ActiveRecord" at bounding box center [716, 232] width 79 height 38
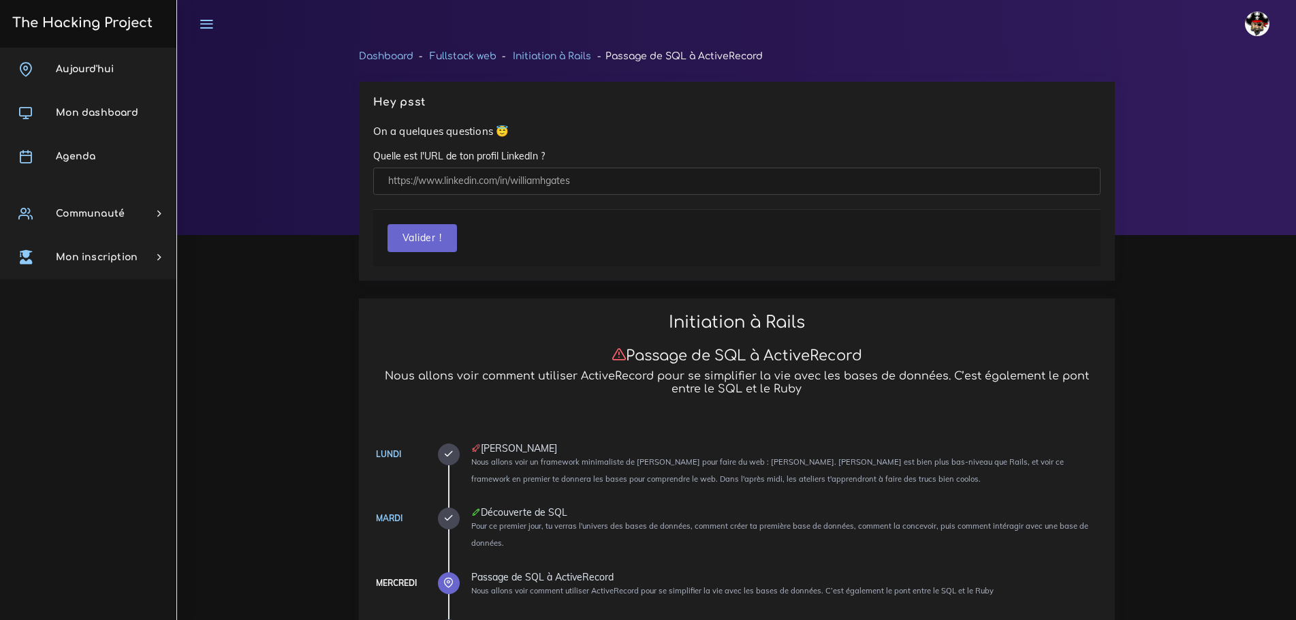
click at [1223, 173] on div at bounding box center [736, 141] width 1119 height 187
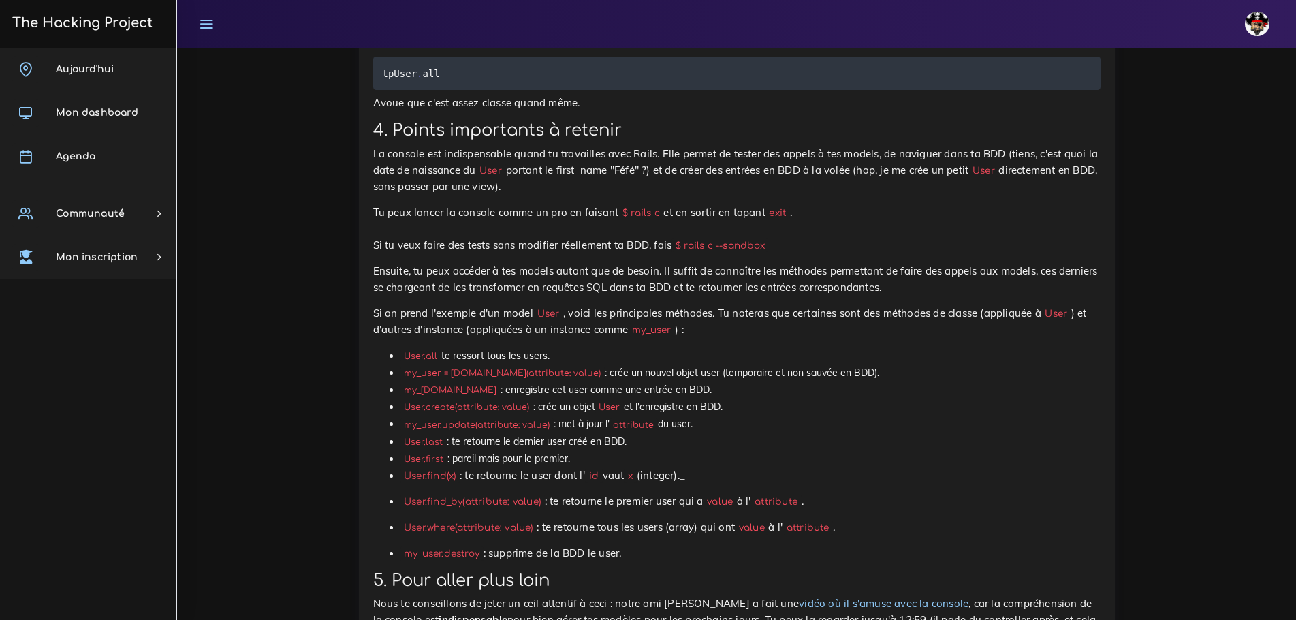
scroll to position [15384, 0]
